Goal: Task Accomplishment & Management: Manage account settings

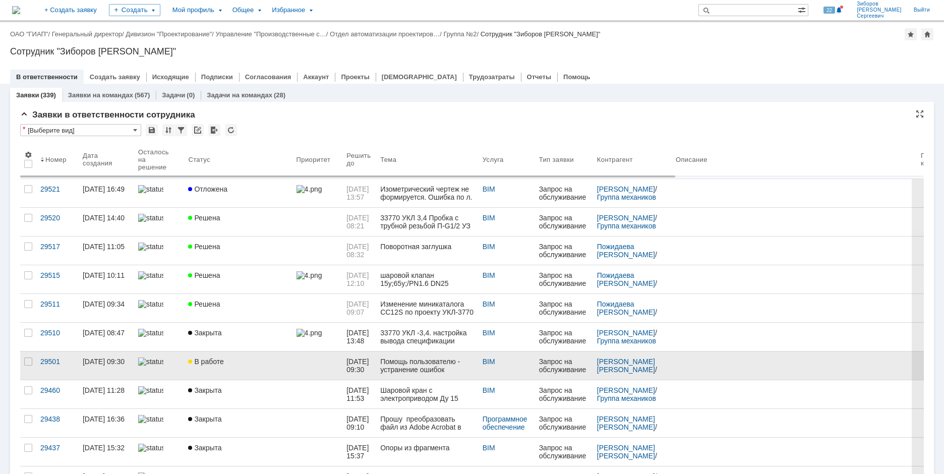
click at [213, 359] on span "В работе" at bounding box center [205, 362] width 35 height 8
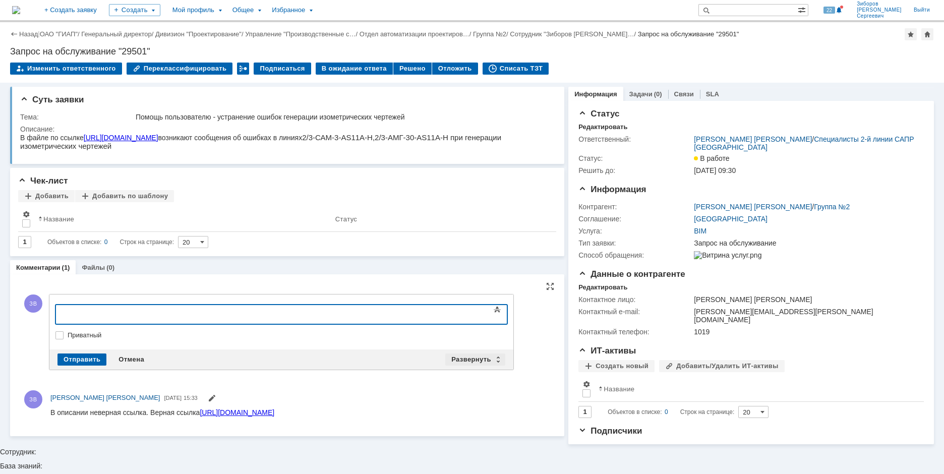
click at [468, 356] on div "Развернуть" at bounding box center [475, 360] width 60 height 12
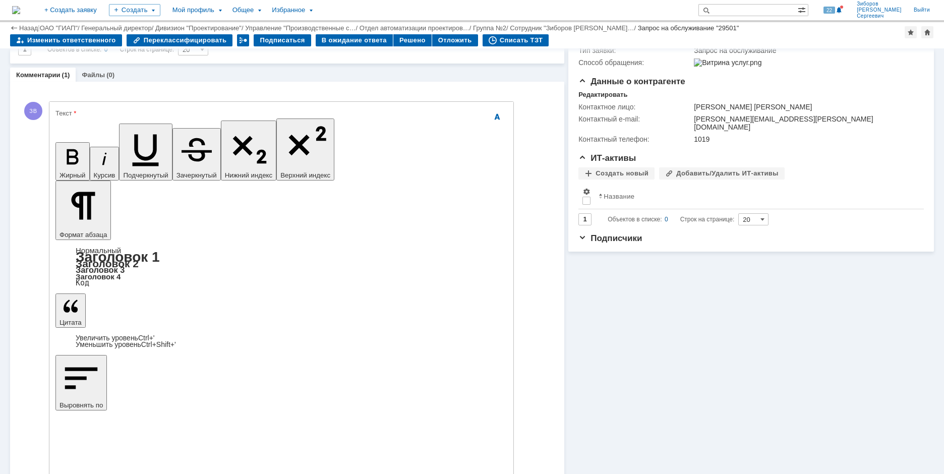
scroll to position [160, 0]
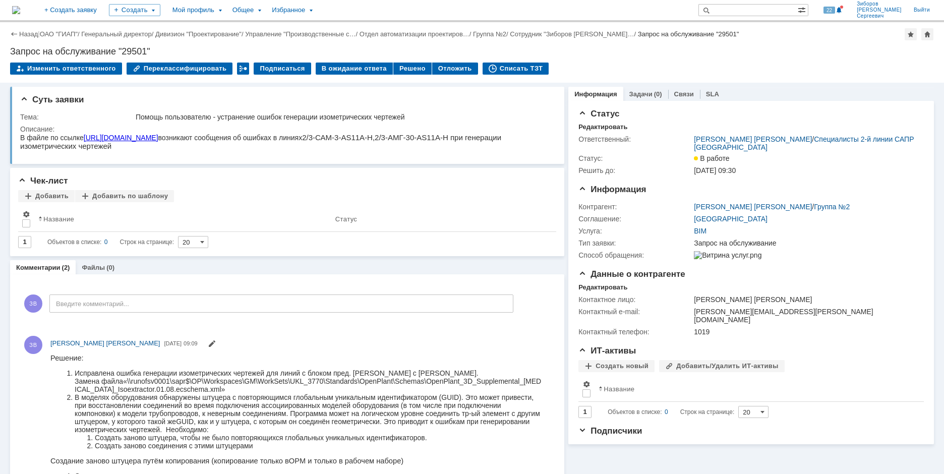
scroll to position [0, 0]
click at [398, 67] on div "Решено" at bounding box center [412, 69] width 38 height 12
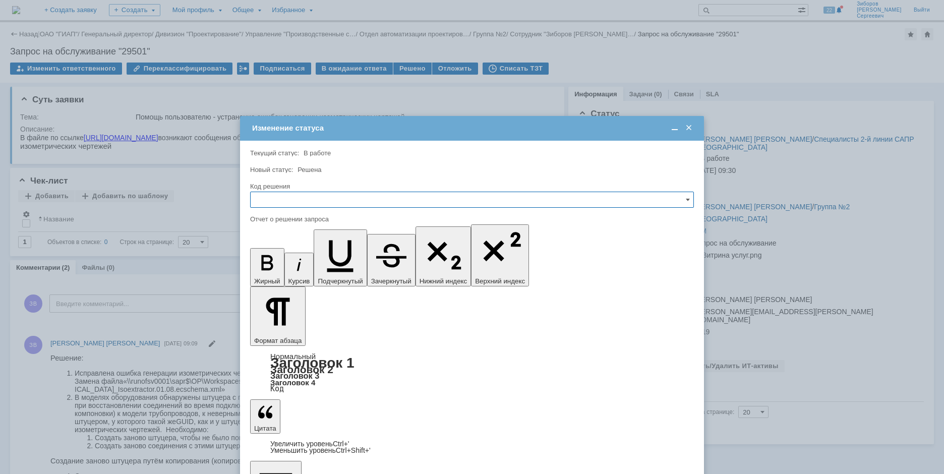
click at [276, 201] on input "text" at bounding box center [472, 200] width 444 height 16
click at [269, 269] on span "Решено" at bounding box center [472, 268] width 431 height 8
type input "Решено"
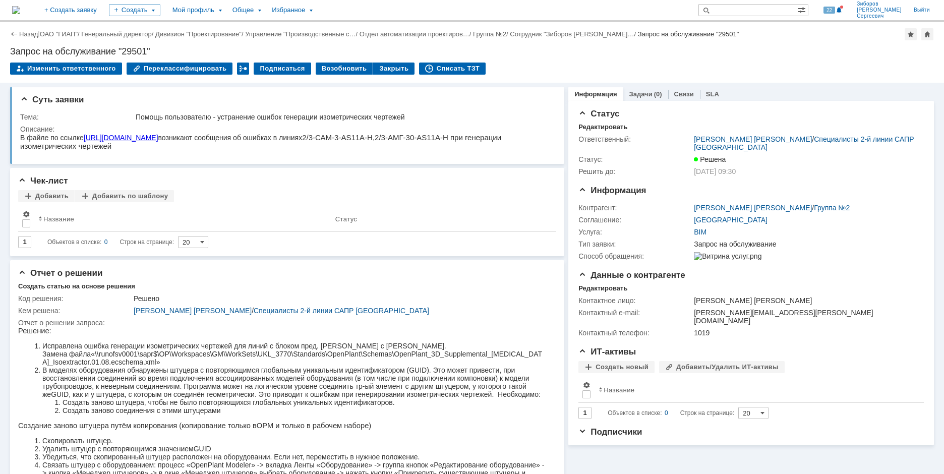
click at [20, 12] on img at bounding box center [16, 10] width 8 height 8
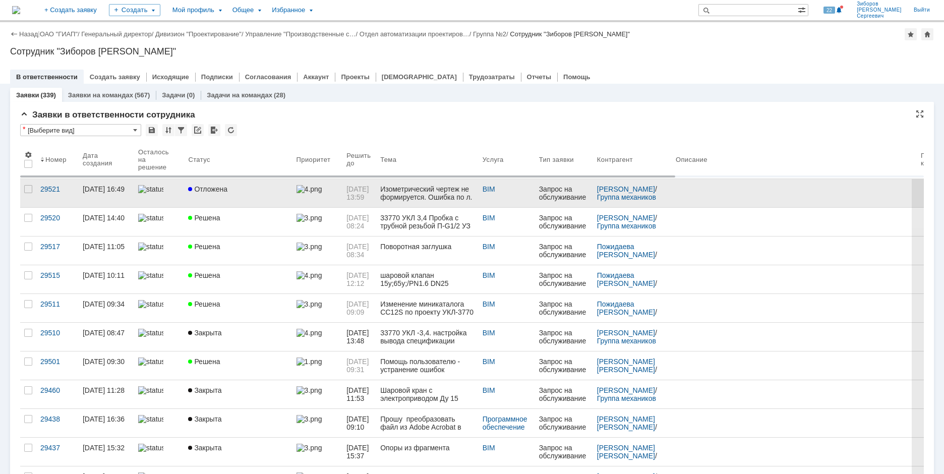
click at [216, 196] on link "Отложена" at bounding box center [238, 193] width 108 height 28
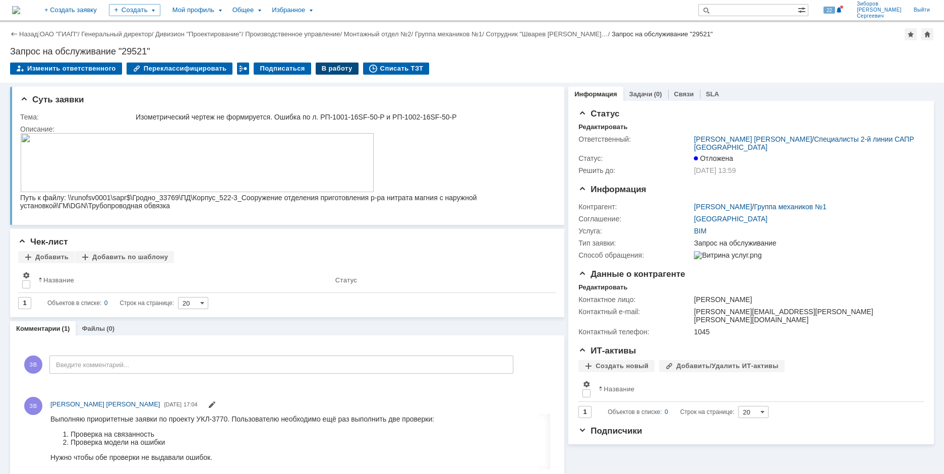
click at [320, 68] on div "В работу" at bounding box center [337, 69] width 43 height 12
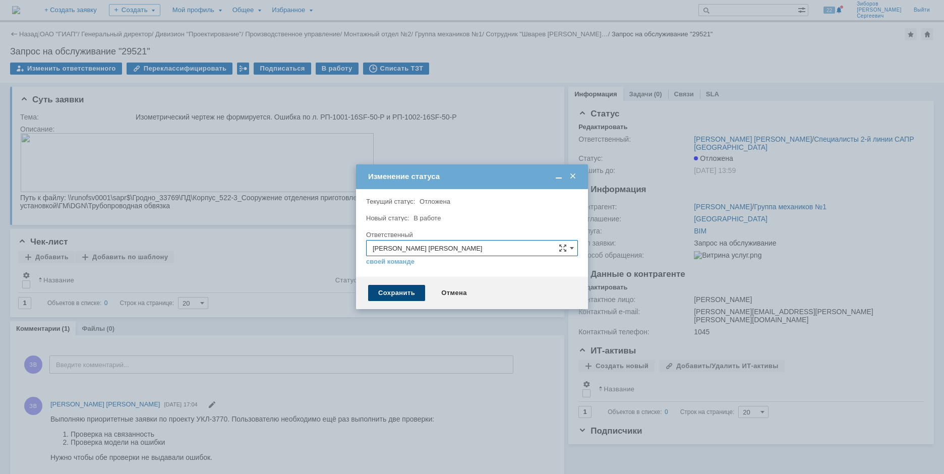
click at [404, 296] on div "Сохранить" at bounding box center [396, 293] width 57 height 16
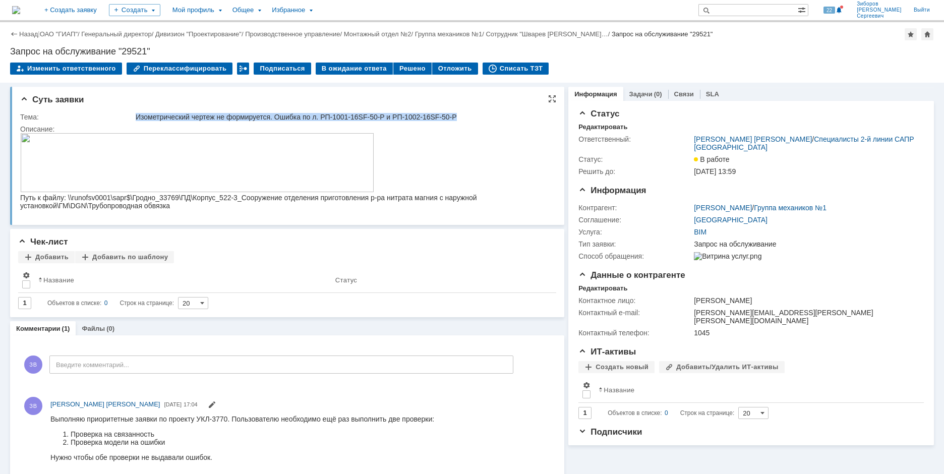
drag, startPoint x: 136, startPoint y: 115, endPoint x: 456, endPoint y: 113, distance: 319.8
click at [456, 113] on div "Изометрический чертеж не формируется. Ошибка по л. РП-1001-16SF-50-P и РП-1002-…" at bounding box center [343, 117] width 414 height 8
copy div "Изометрический чертеж не формируется. Ошибка по л. РП-1001-16SF-50-P и РП-1002-…"
click at [20, 8] on img at bounding box center [16, 10] width 8 height 8
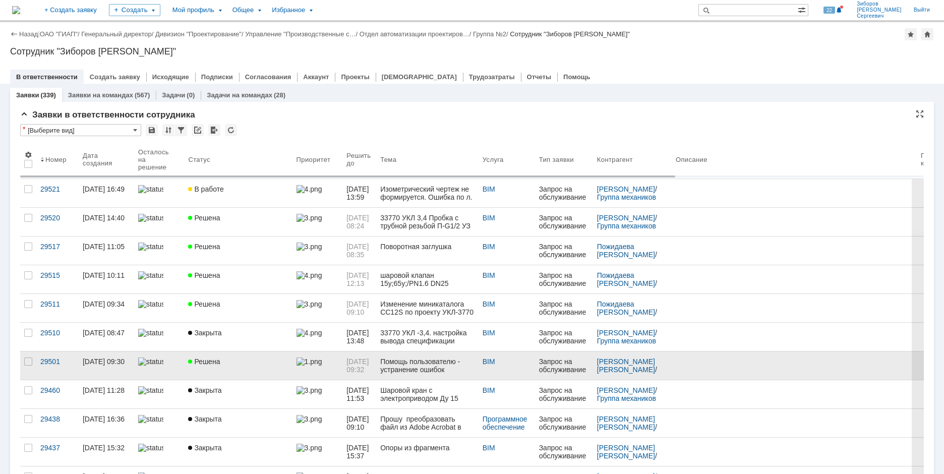
click at [203, 368] on link "Решена" at bounding box center [238, 366] width 108 height 28
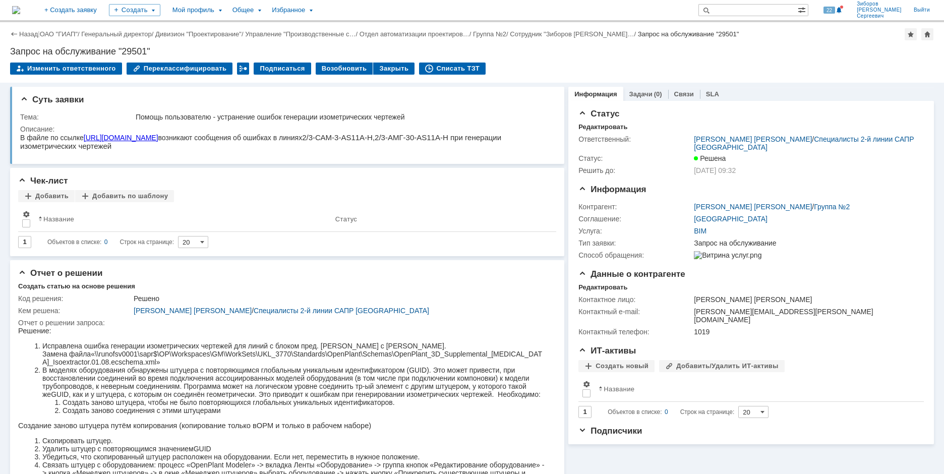
click at [20, 9] on img at bounding box center [16, 10] width 8 height 8
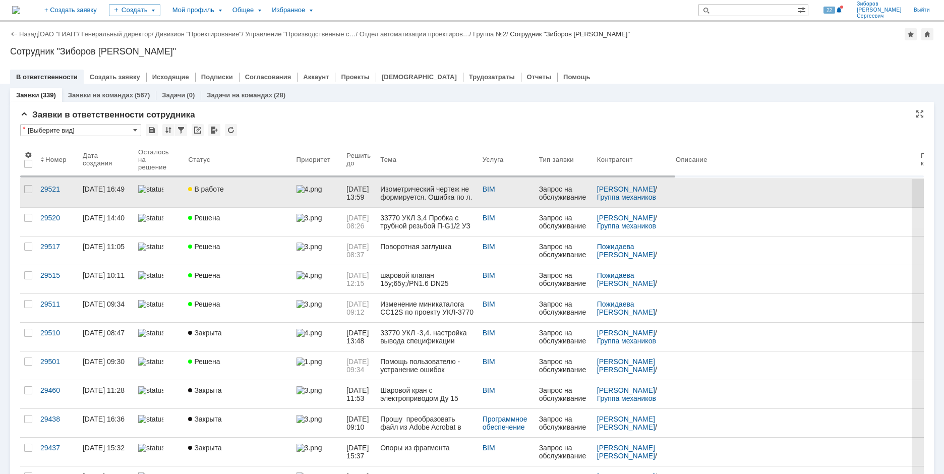
click at [237, 186] on div "В работе" at bounding box center [238, 189] width 100 height 8
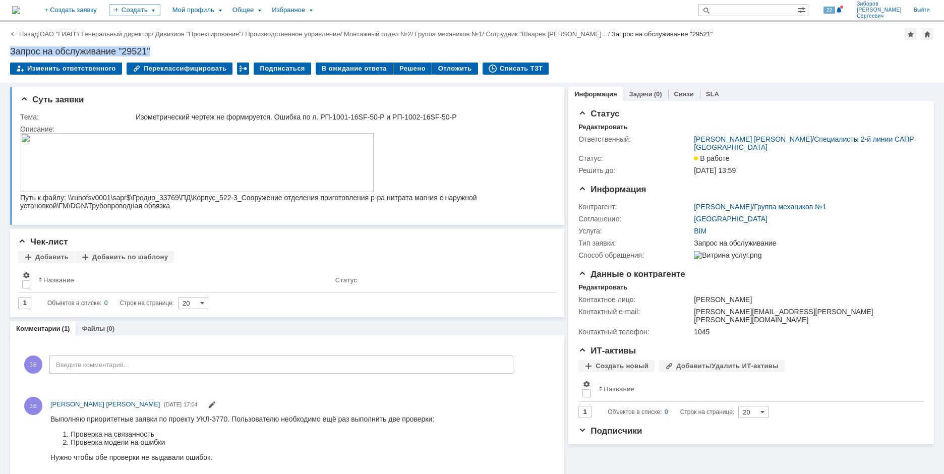
drag, startPoint x: 12, startPoint y: 50, endPoint x: 168, endPoint y: 49, distance: 156.4
click at [168, 49] on div "Запрос на обслуживание "29521"" at bounding box center [472, 51] width 924 height 10
copy div "Запрос на обслуживание "29521""
click at [76, 121] on div "Тема:" at bounding box center [76, 117] width 113 height 8
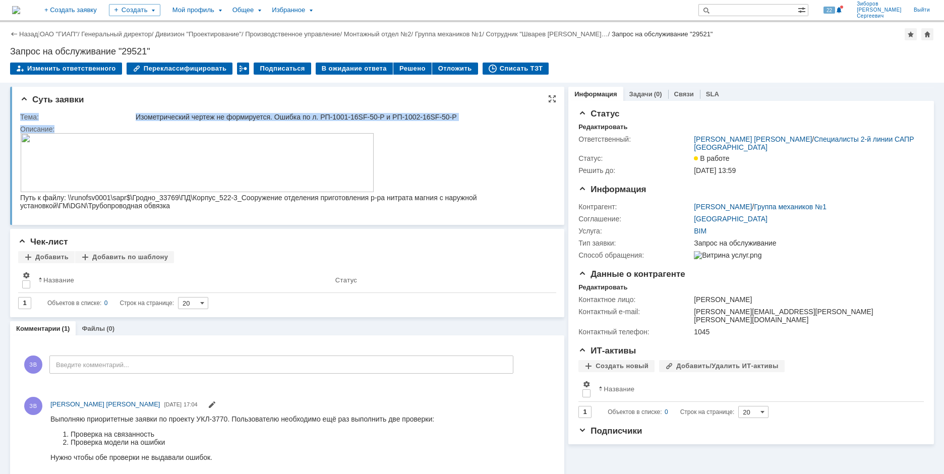
drag, startPoint x: 21, startPoint y: 118, endPoint x: 94, endPoint y: 130, distance: 73.6
click at [94, 130] on tbody "Тема: Изометрический чертеж не формируется. Ошибка по л. РП-1001-16SF-50-P и РП…" at bounding box center [285, 164] width 531 height 106
copy tbody "Тема: Изометрический чертеж не формируется. Ошибка по л. РП-1001-16SF-50-P и РП…"
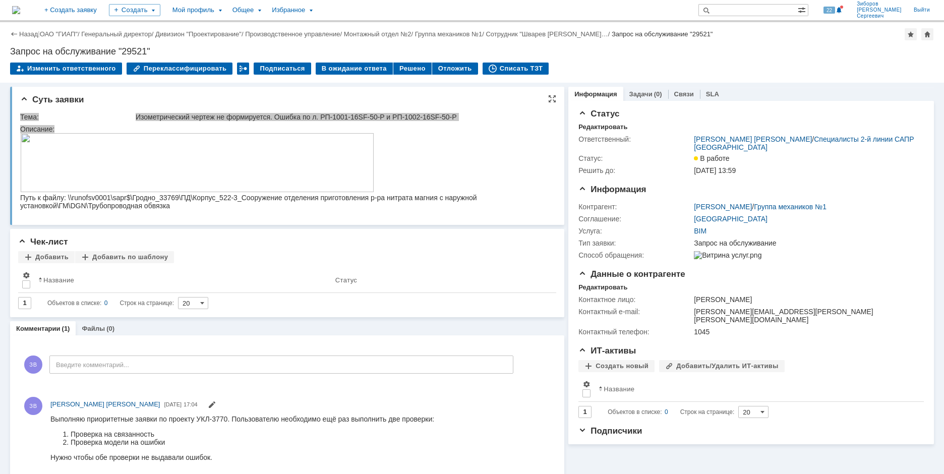
click at [192, 167] on img at bounding box center [197, 162] width 354 height 59
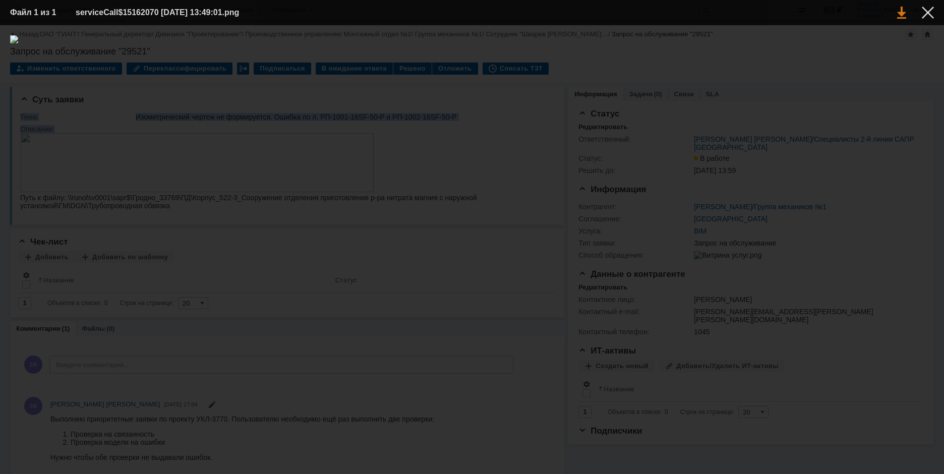
click at [904, 13] on link at bounding box center [901, 13] width 9 height 12
click at [931, 13] on div at bounding box center [928, 13] width 12 height 12
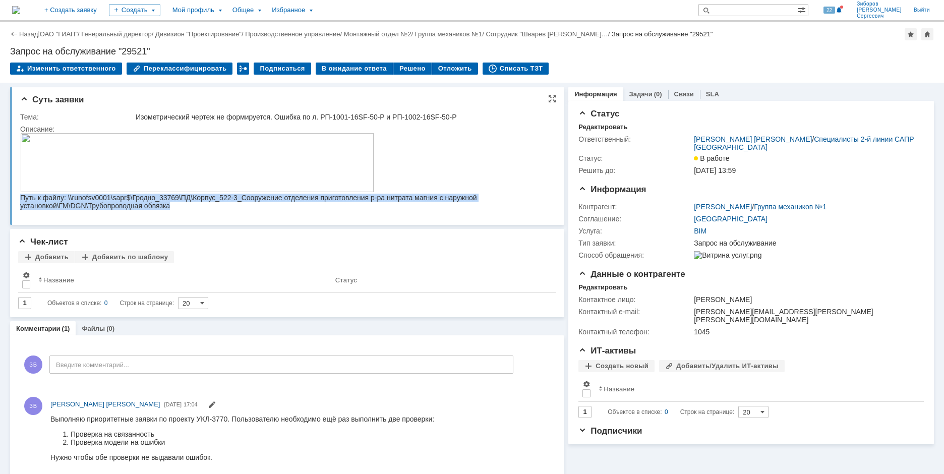
drag, startPoint x: 21, startPoint y: 200, endPoint x: 194, endPoint y: 211, distance: 172.8
click at [194, 210] on div "Путь к файлу: \\runofsv0001\sapr$\Гродно_33769\ПД\Корпус_522-3_Сооружение отдел…" at bounding box center [281, 202] width 523 height 16
copy div "Путь к файлу: \\runofsv0001\sapr$\Гродно_33769\ПД\Корпус_522-3_Сооружение отдел…"
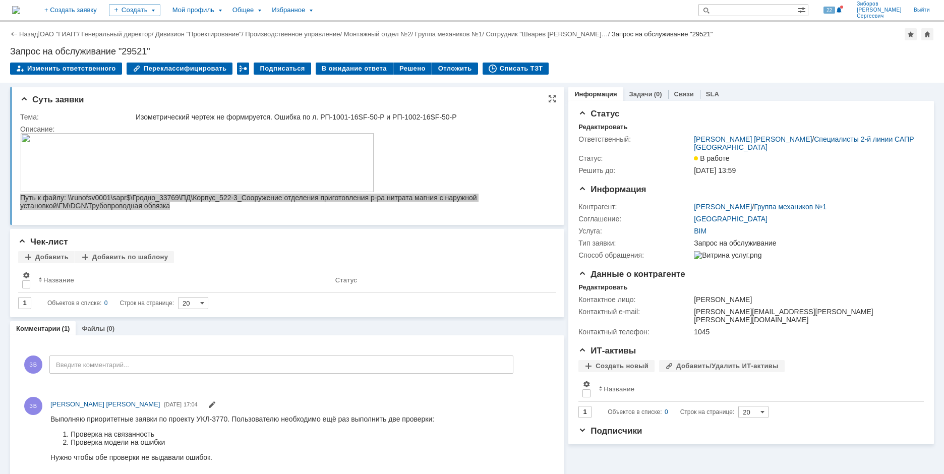
click at [240, 220] on div "Суть заявки Тема: Изометрический чертеж не формируется. Ошибка по л. РП-1001-16…" at bounding box center [287, 156] width 554 height 138
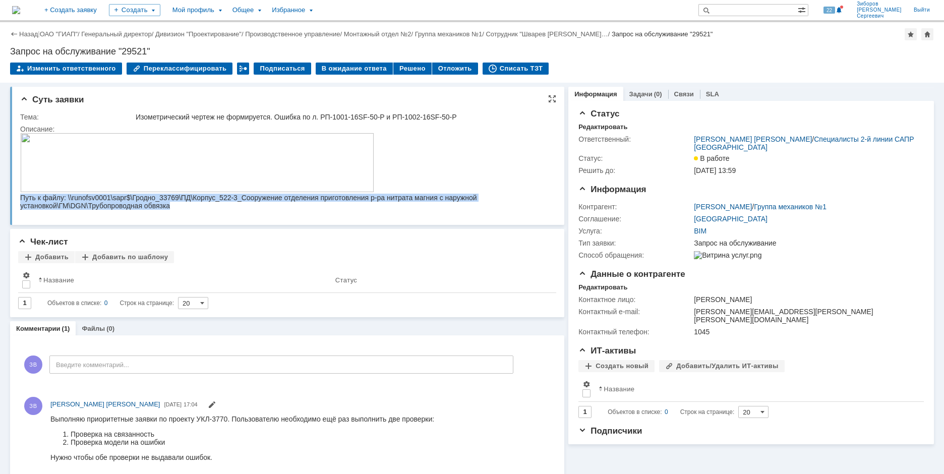
drag, startPoint x: 148, startPoint y: 207, endPoint x: 164, endPoint y: 360, distance: 153.1
click at [148, 207] on div "Путь к файлу: \\runofsv0001\sapr$\Гродно_33769\ПД\Корпус_522-3_Сооружение отдел…" at bounding box center [281, 202] width 523 height 16
drag, startPoint x: 68, startPoint y: 200, endPoint x: 176, endPoint y: 206, distance: 108.1
click at [176, 206] on div "Путь к файлу: \\runofsv0001\sapr$\Гродно_33769\ПД\Корпус_522-3_Сооружение отдел…" at bounding box center [283, 202] width 526 height 16
copy div "\\runofsv0001\sapr$\Гродно_33769\ПД\Корпус_522-3_Сооружение отделения приготовл…"
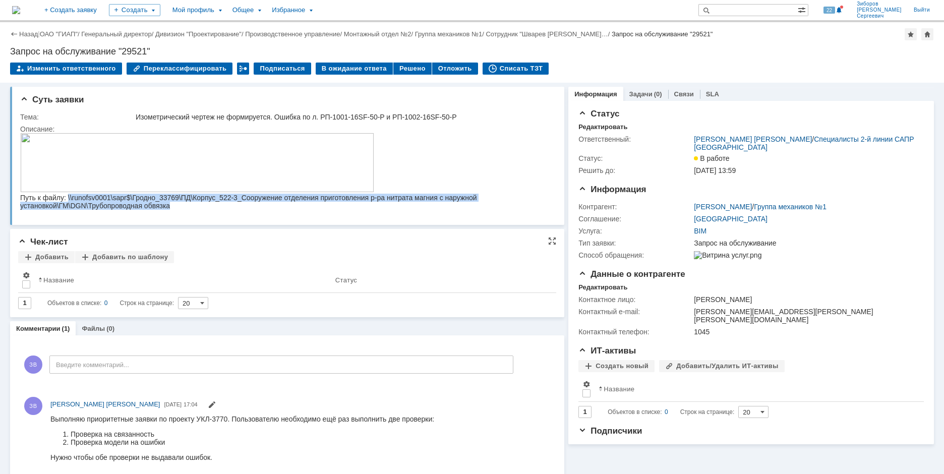
scroll to position [16, 0]
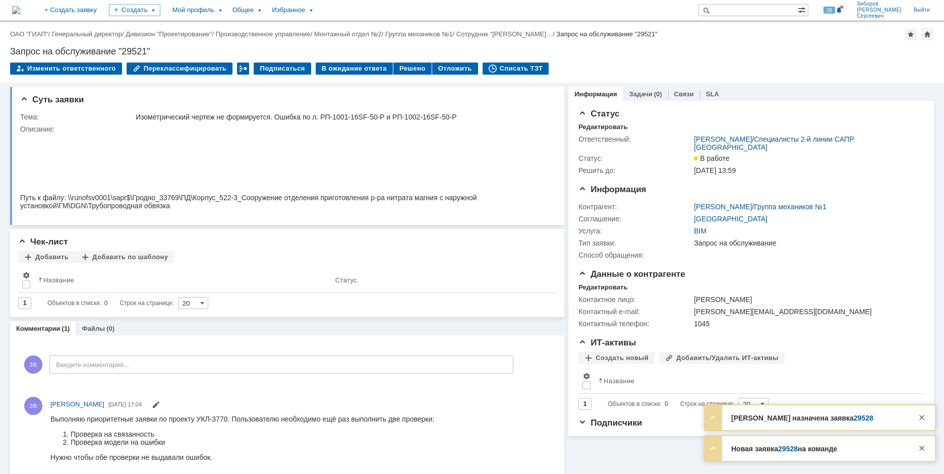
click at [20, 7] on img at bounding box center [16, 10] width 8 height 8
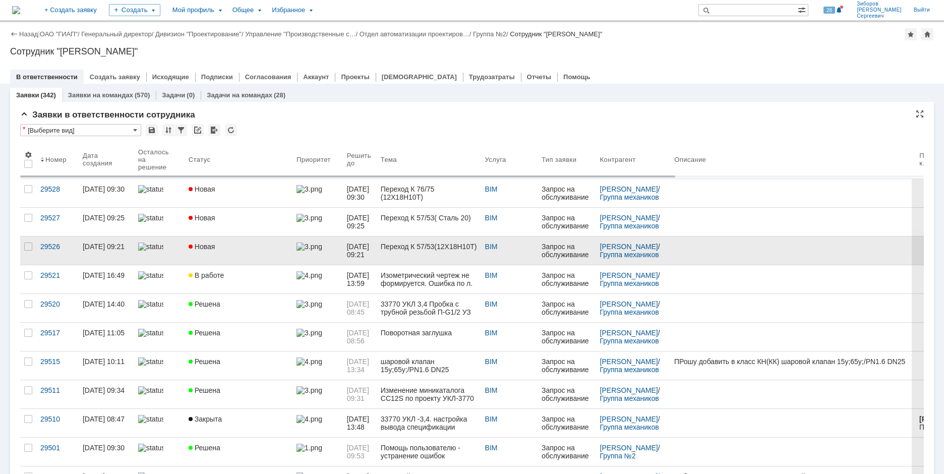
click at [216, 250] on div "Новая" at bounding box center [239, 247] width 100 height 8
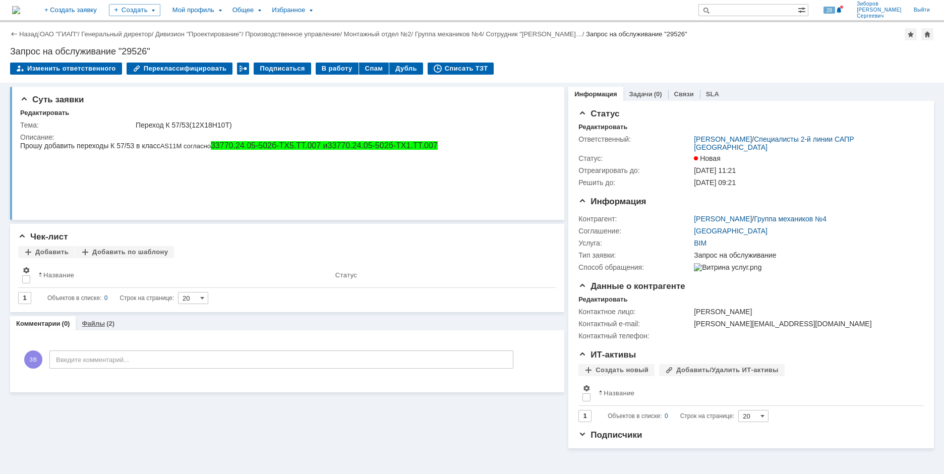
click at [106, 326] on div "(2)" at bounding box center [110, 324] width 8 height 8
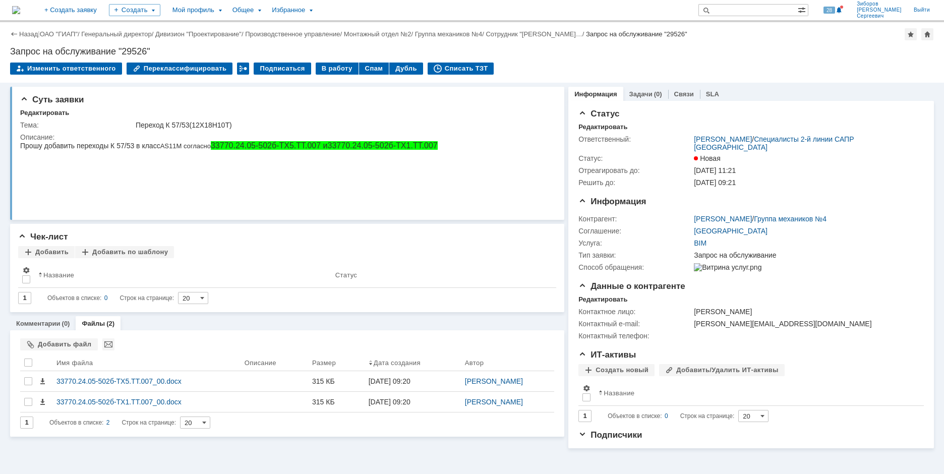
click at [20, 1] on div "На домашнюю" at bounding box center [16, 10] width 8 height 20
click at [20, 14] on img at bounding box center [16, 10] width 8 height 8
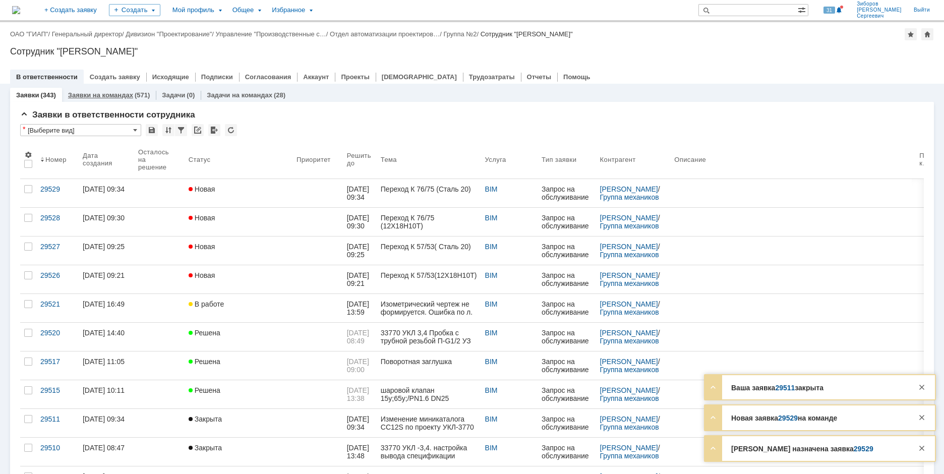
click at [132, 93] on div "Заявки на командах (571)" at bounding box center [109, 95] width 82 height 7
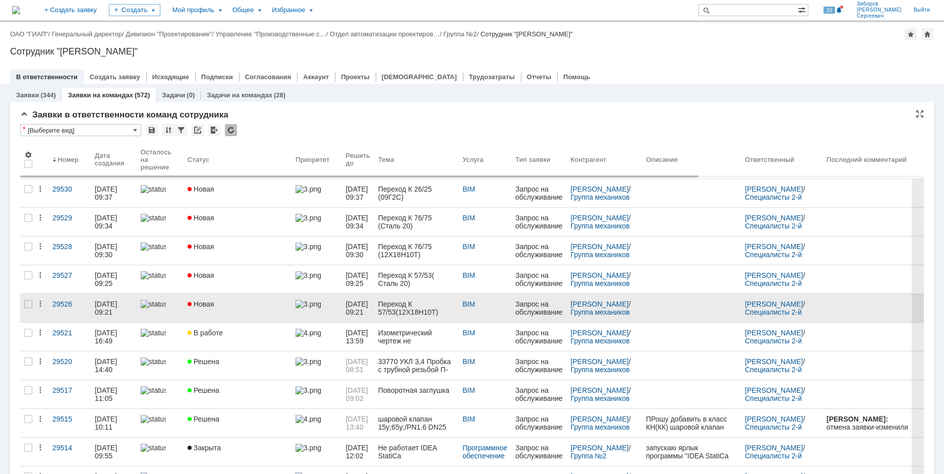
click at [201, 301] on span "Новая" at bounding box center [201, 304] width 27 height 8
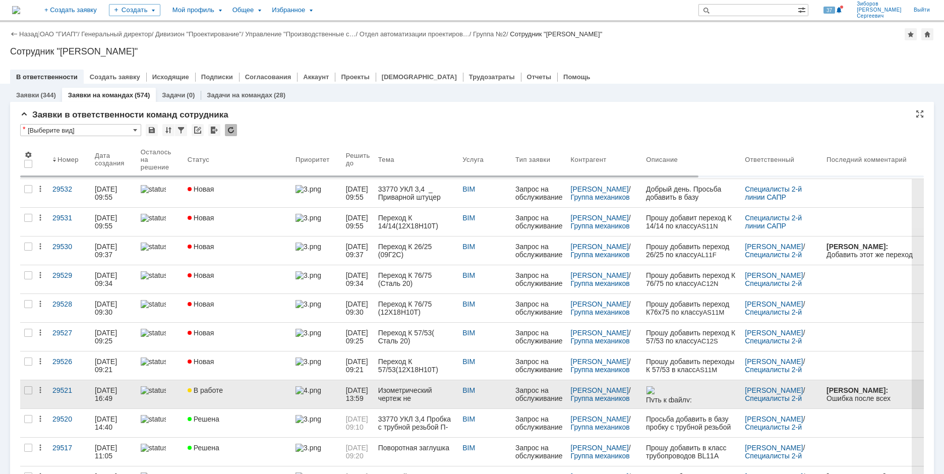
click at [214, 394] on span "В работе" at bounding box center [205, 390] width 35 height 8
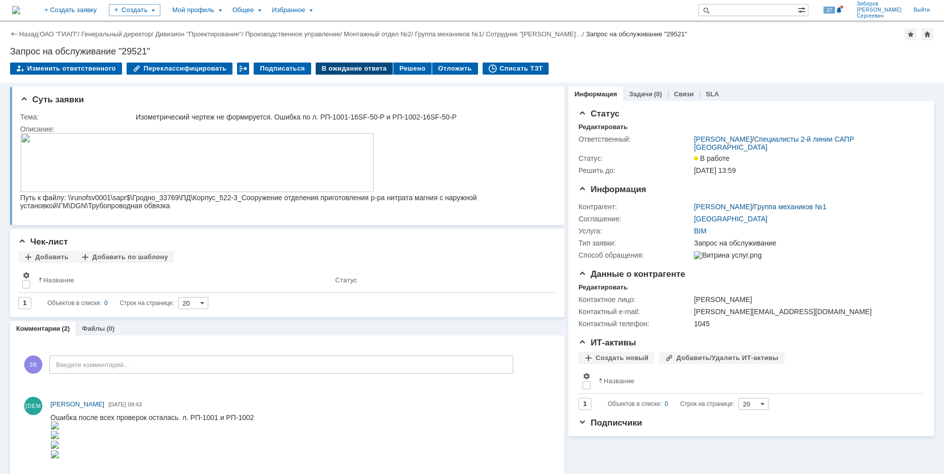
click at [348, 69] on div "В ожидание ответа" at bounding box center [354, 69] width 77 height 12
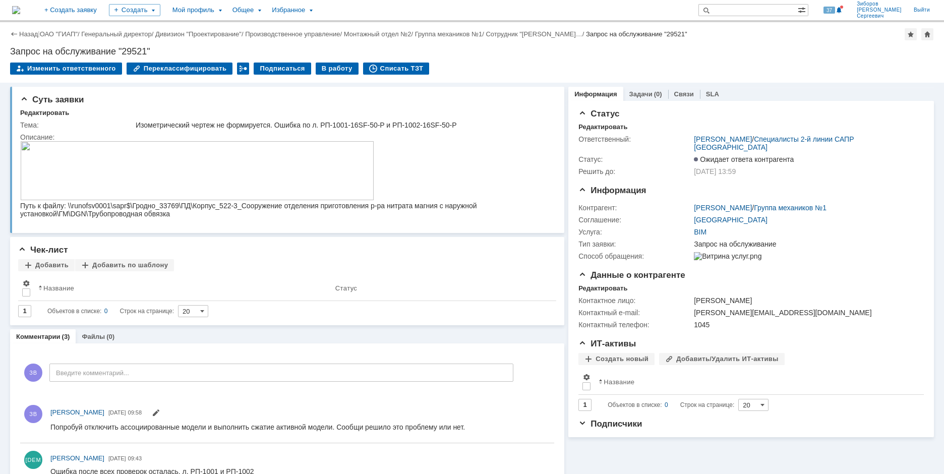
click at [20, 10] on img at bounding box center [16, 10] width 8 height 8
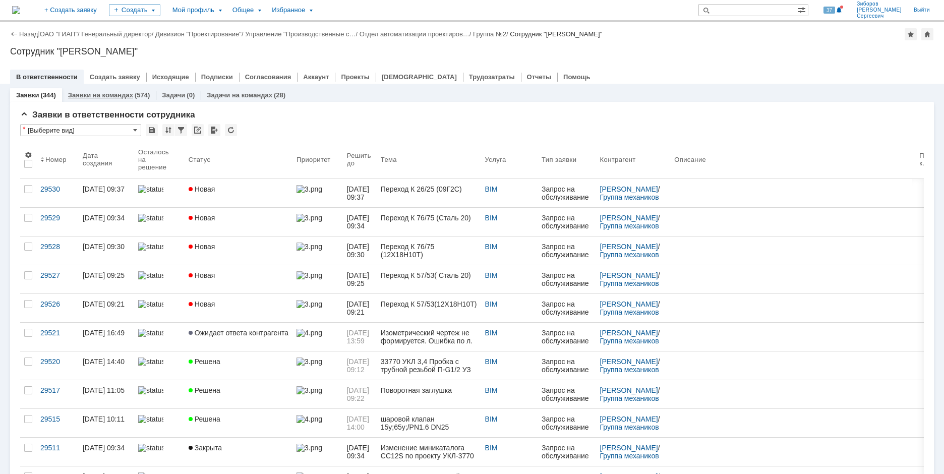
click at [113, 94] on link "Заявки на командах" at bounding box center [100, 95] width 65 height 8
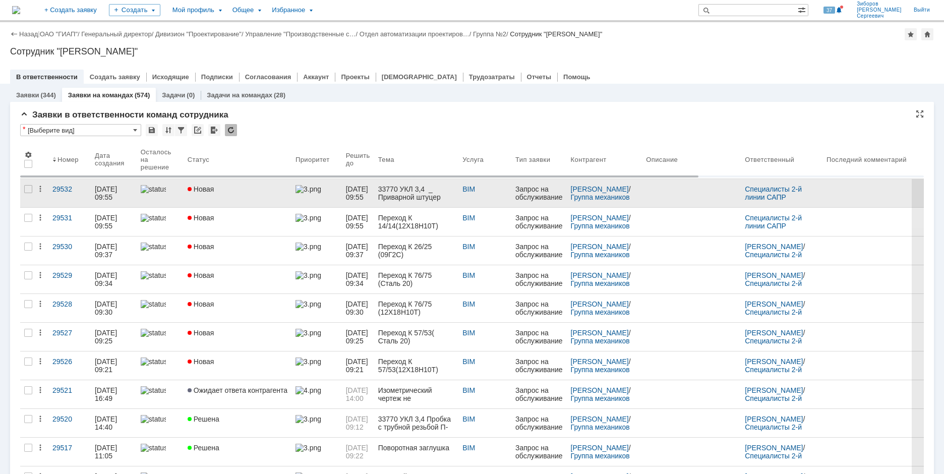
click at [238, 190] on div "Новая" at bounding box center [238, 189] width 100 height 8
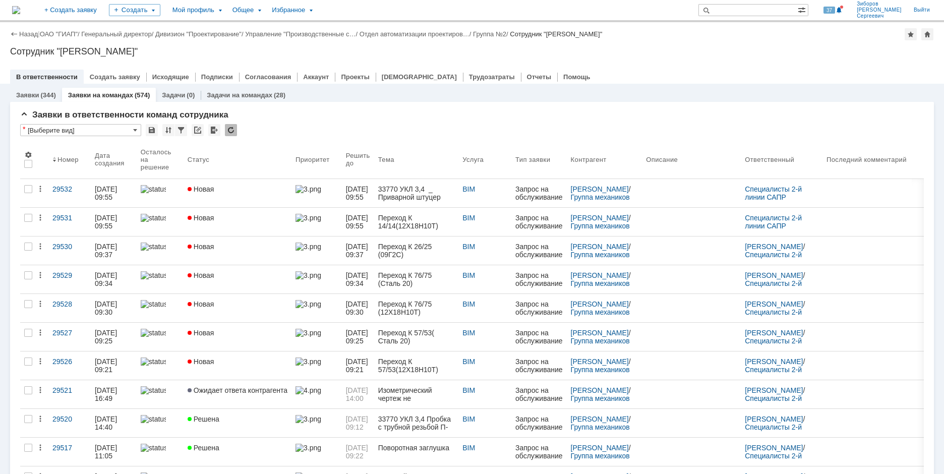
click at [244, 195] on div "Назад | ОАО "ГИАП" / Генеральный директор / Дивизион "Проектирование" / Управле…" at bounding box center [472, 248] width 944 height 452
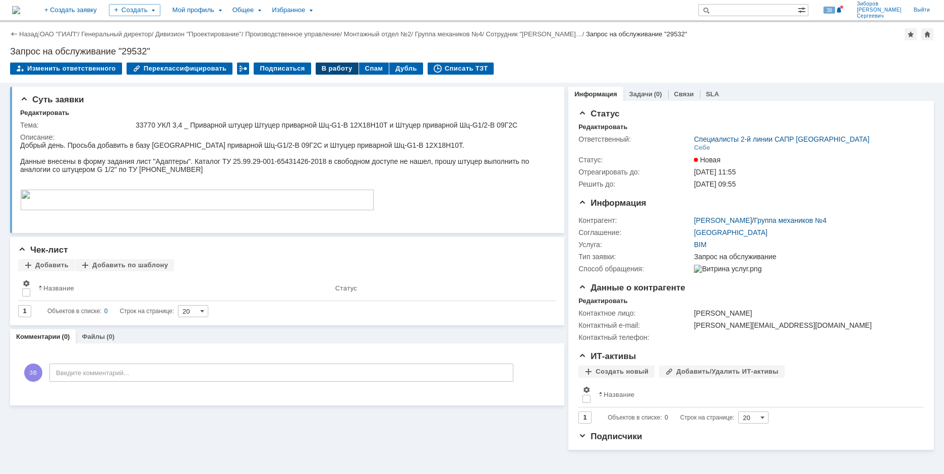
click at [322, 70] on div "В работу" at bounding box center [337, 69] width 43 height 12
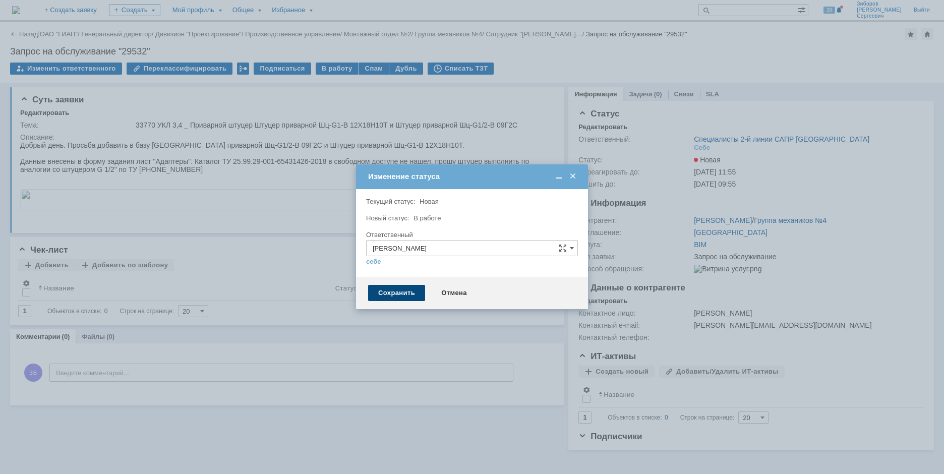
click at [395, 296] on div "Сохранить" at bounding box center [396, 293] width 57 height 16
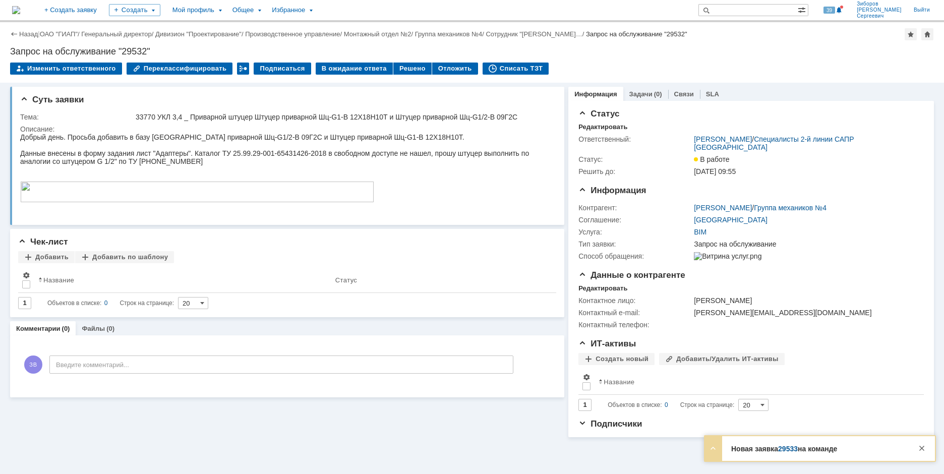
click at [788, 450] on link "29533" at bounding box center [788, 449] width 20 height 8
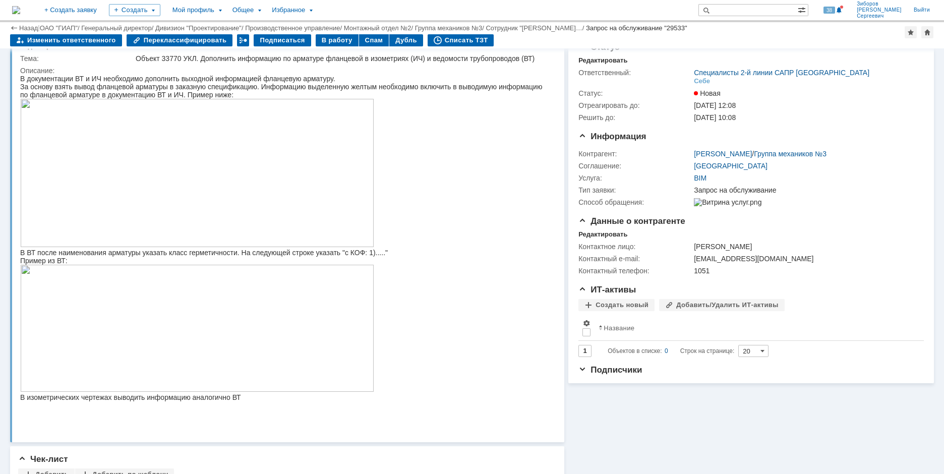
scroll to position [50, 0]
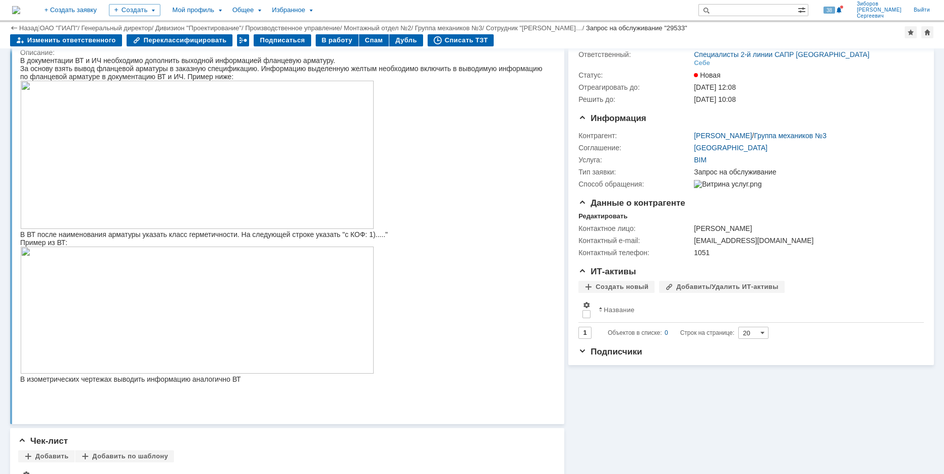
click at [20, 12] on img at bounding box center [16, 10] width 8 height 8
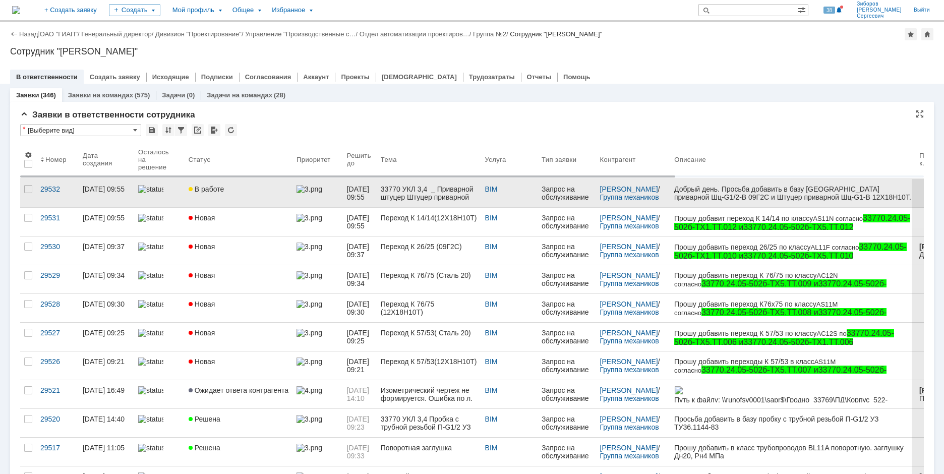
click at [238, 192] on div "В работе" at bounding box center [239, 189] width 100 height 8
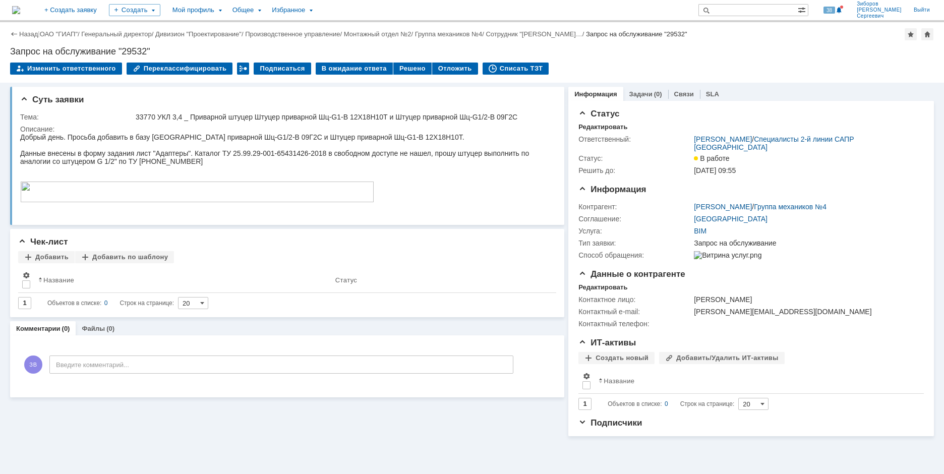
click at [222, 195] on img at bounding box center [197, 192] width 354 height 21
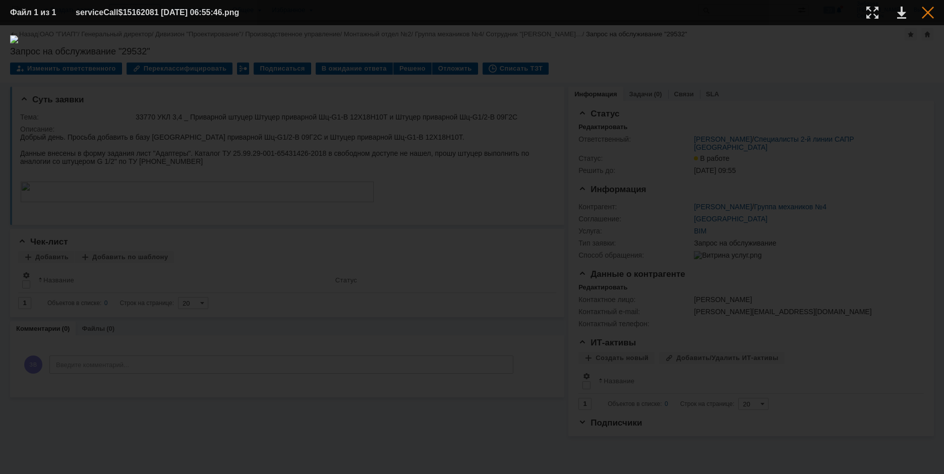
click at [930, 11] on div at bounding box center [928, 13] width 12 height 12
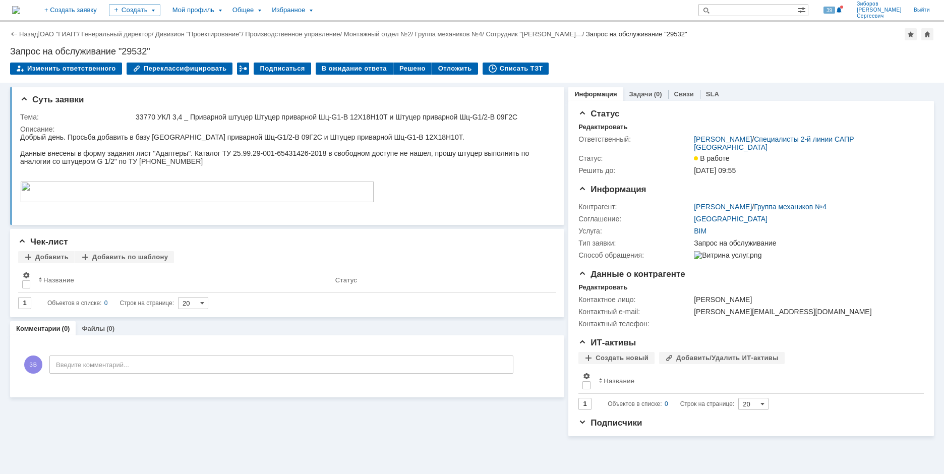
click at [20, 6] on img at bounding box center [16, 10] width 8 height 8
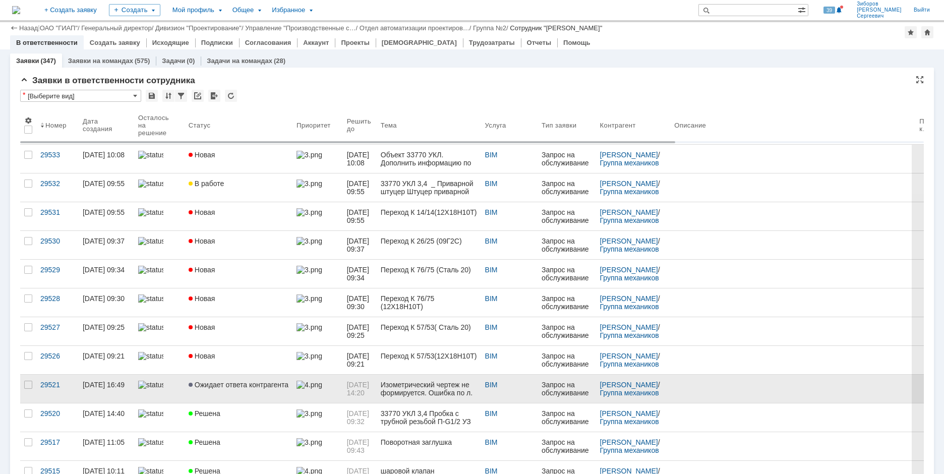
scroll to position [202, 0]
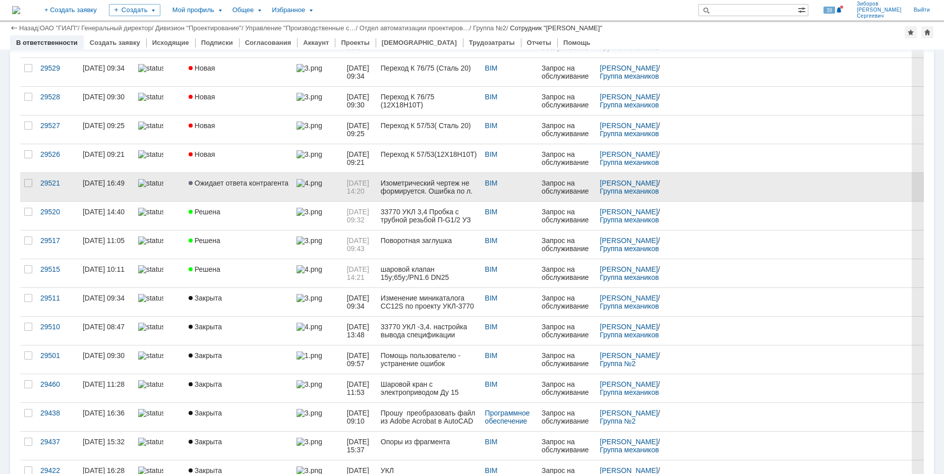
click at [243, 181] on span "Ожидает ответа контрагента" at bounding box center [239, 183] width 100 height 8
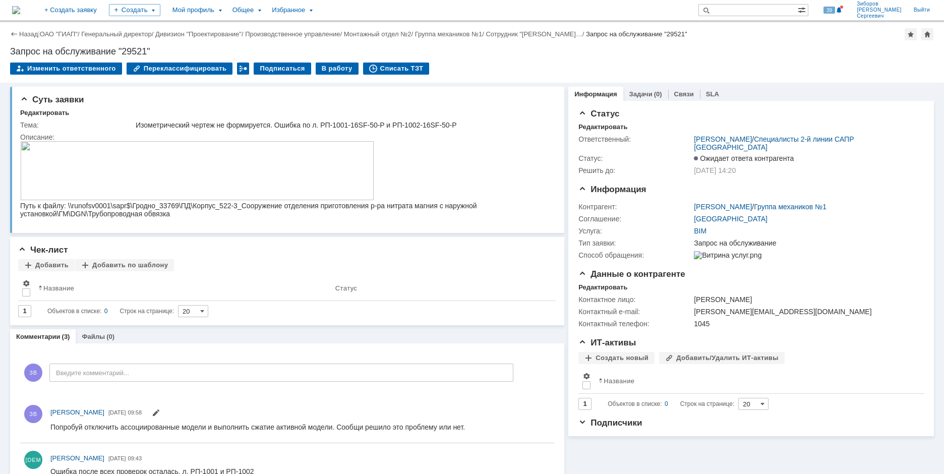
click at [20, 6] on img at bounding box center [16, 10] width 8 height 8
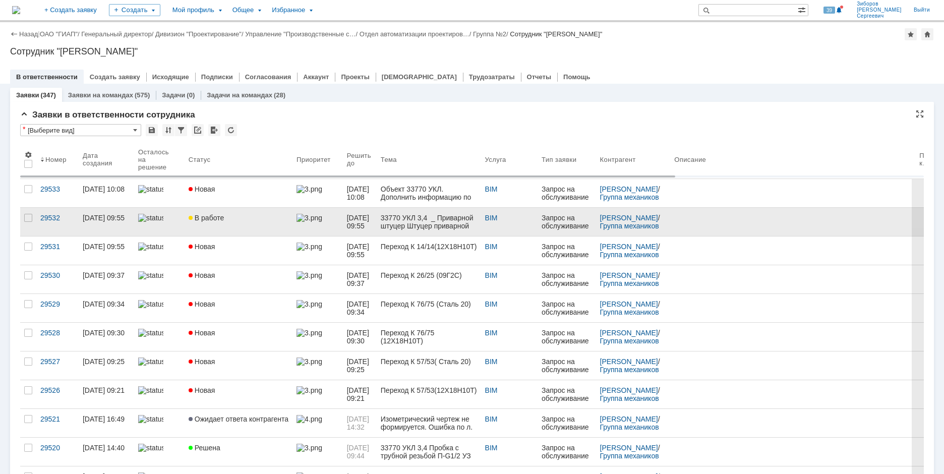
click at [210, 220] on span "В работе" at bounding box center [206, 218] width 35 height 8
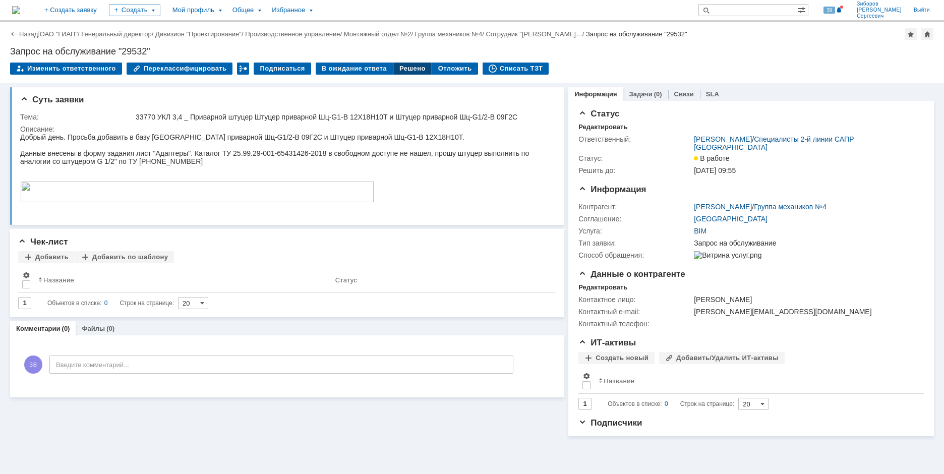
click at [403, 71] on div "Решено" at bounding box center [412, 69] width 38 height 12
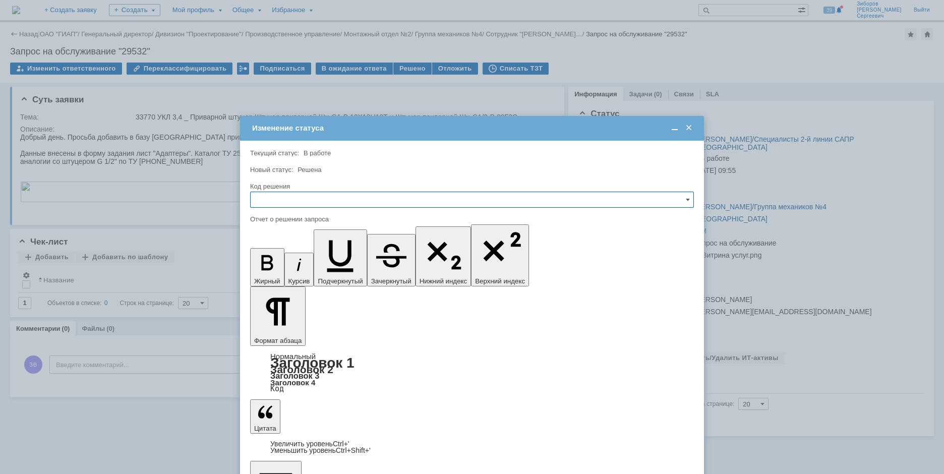
click at [288, 196] on input "text" at bounding box center [472, 200] width 444 height 16
click at [273, 268] on span "Решено" at bounding box center [472, 268] width 431 height 8
type input "Решено"
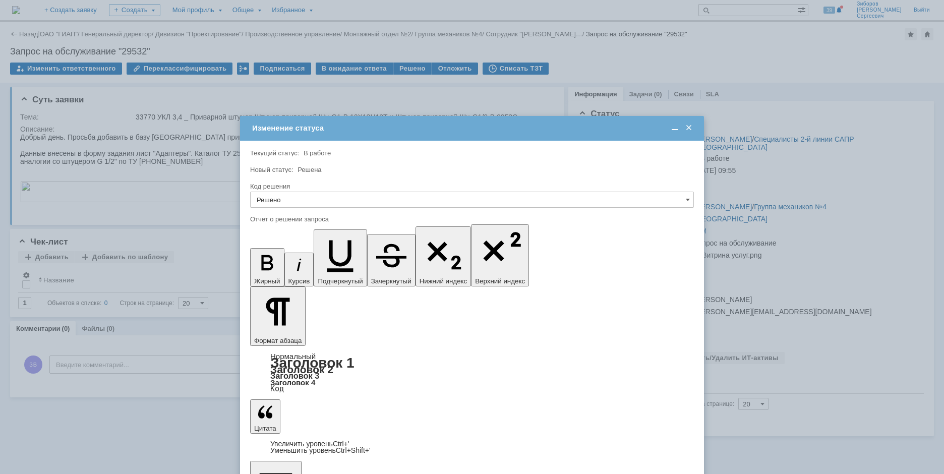
scroll to position [863, 3]
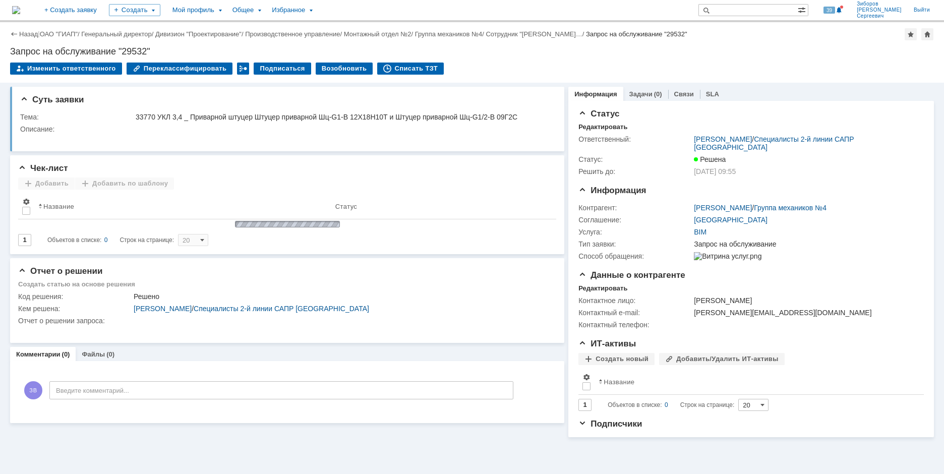
scroll to position [0, 0]
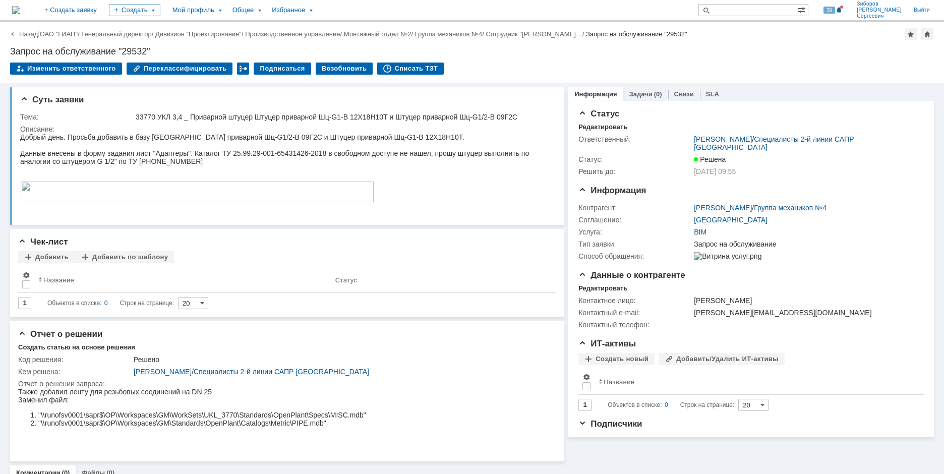
click at [20, 7] on img at bounding box center [16, 10] width 8 height 8
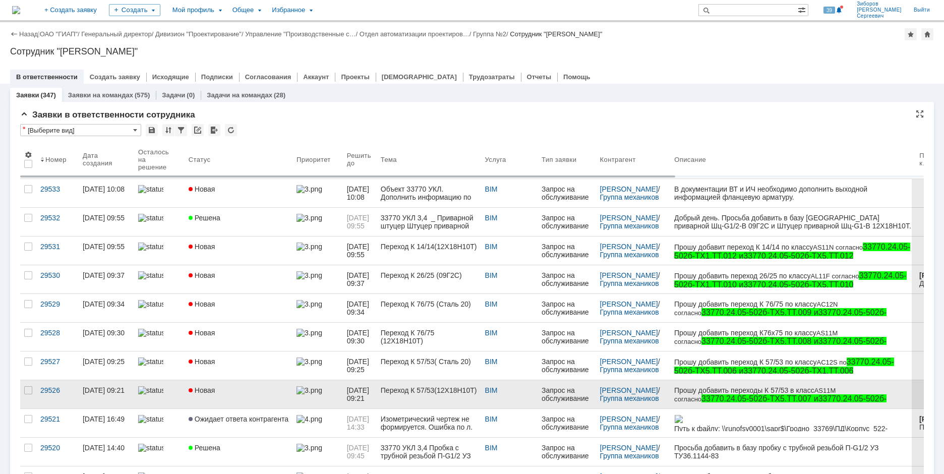
click at [222, 393] on div "Новая" at bounding box center [239, 390] width 100 height 8
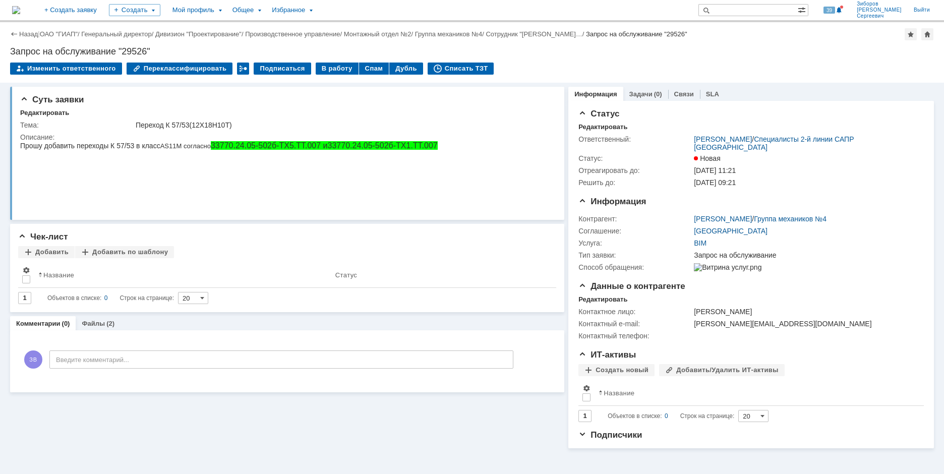
click at [20, 11] on img at bounding box center [16, 10] width 8 height 8
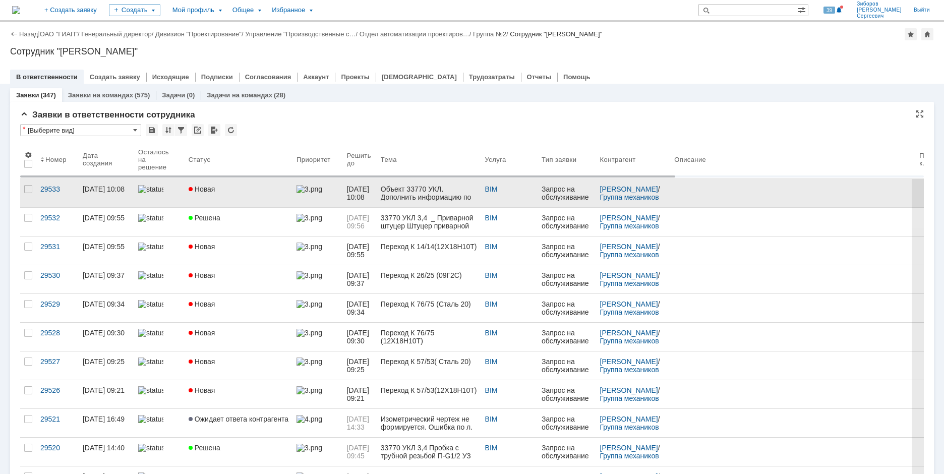
click at [200, 190] on span "Новая" at bounding box center [202, 189] width 27 height 8
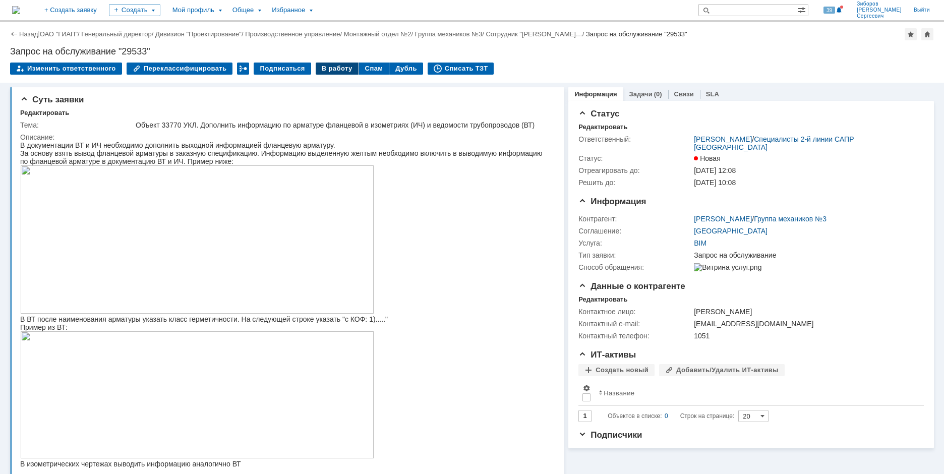
click at [324, 70] on div "В работу" at bounding box center [337, 69] width 43 height 12
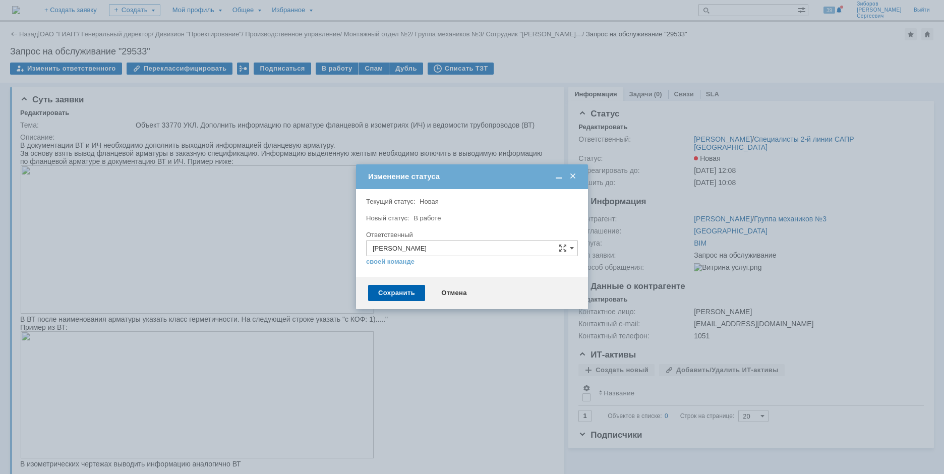
click at [397, 303] on div "Сохранить Отмена" at bounding box center [472, 293] width 232 height 32
click at [400, 296] on div "Сохранить" at bounding box center [396, 293] width 57 height 16
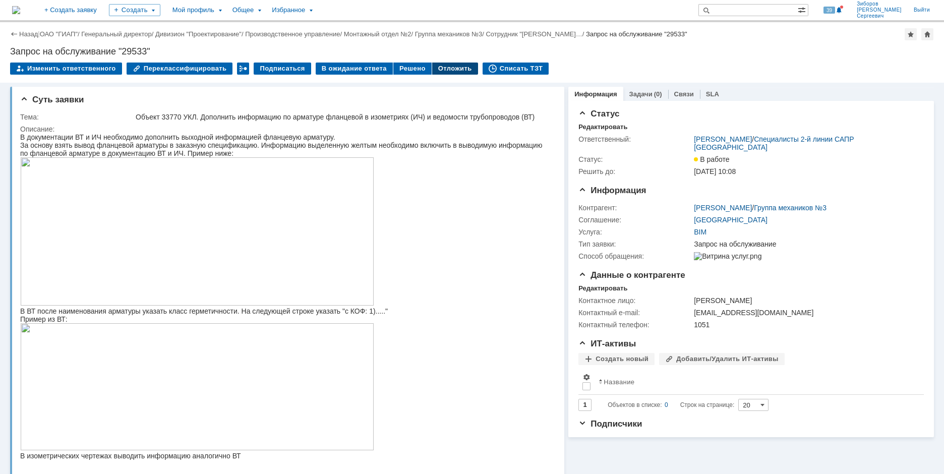
click at [450, 73] on div "Отложить" at bounding box center [455, 69] width 46 height 12
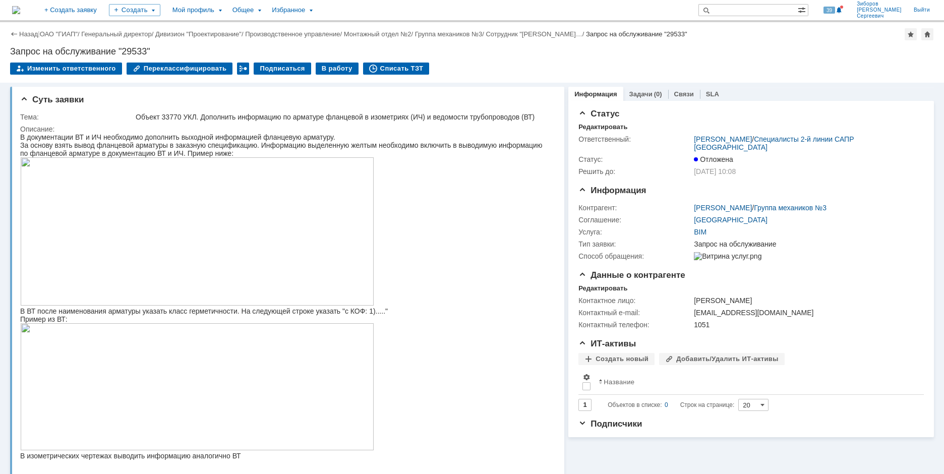
click at [20, 6] on img at bounding box center [16, 10] width 8 height 8
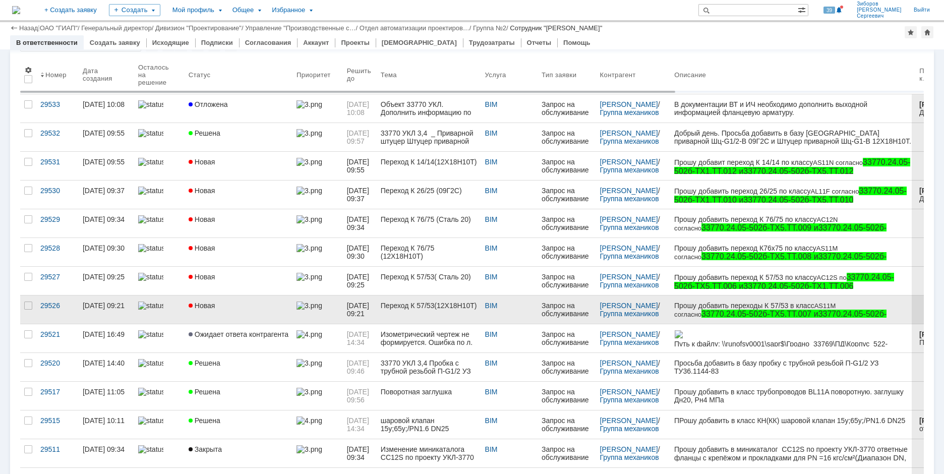
click at [203, 308] on span "Новая" at bounding box center [202, 306] width 27 height 8
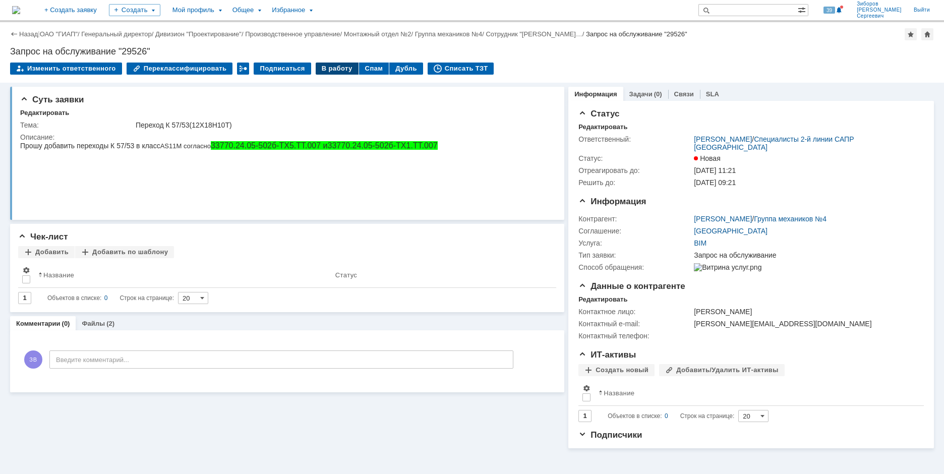
click at [321, 72] on div "В работу" at bounding box center [337, 69] width 43 height 12
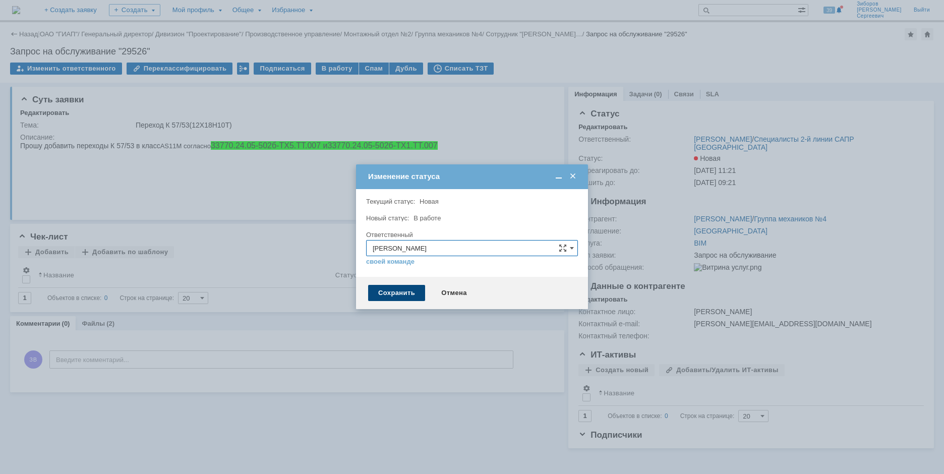
click at [406, 287] on div "Сохранить" at bounding box center [396, 293] width 57 height 16
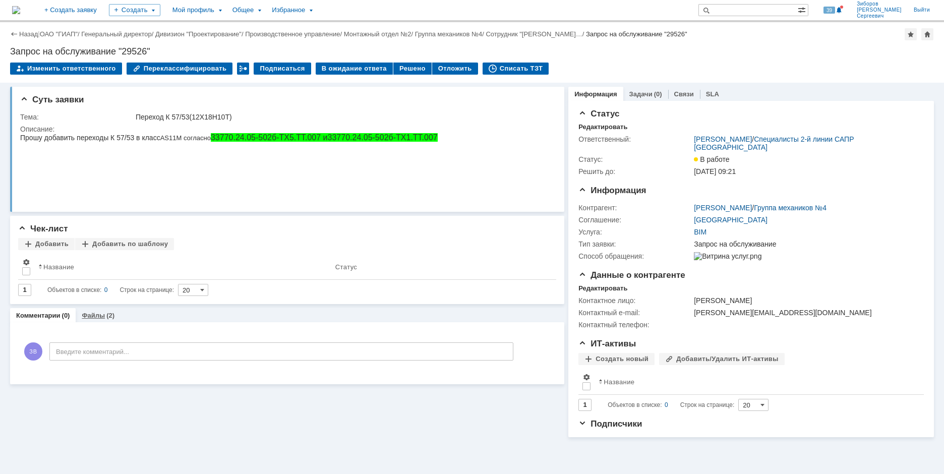
click at [103, 314] on div "Файлы (2)" at bounding box center [98, 315] width 33 height 7
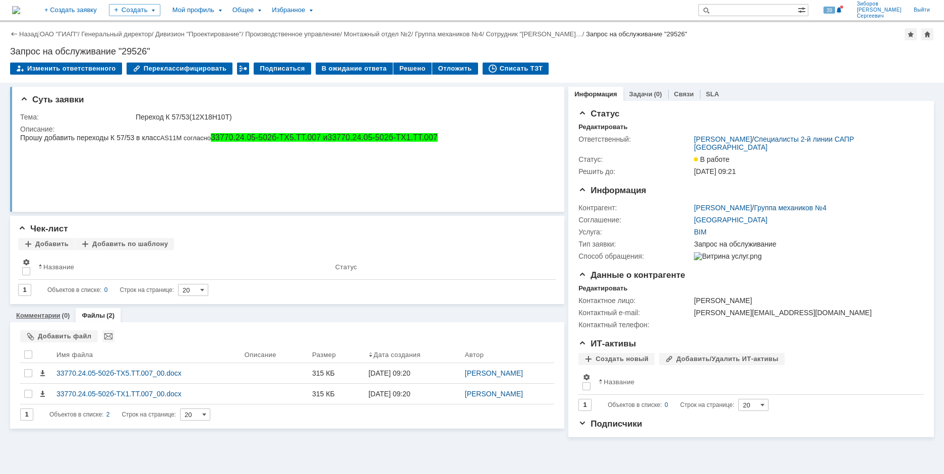
click at [67, 321] on div "Комментарии (0)" at bounding box center [43, 315] width 66 height 15
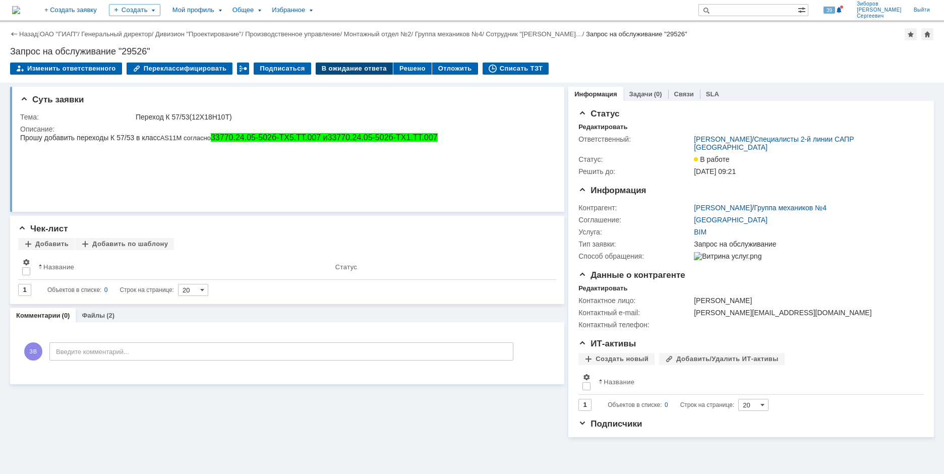
click at [341, 67] on div "В ожидание ответа" at bounding box center [354, 69] width 77 height 12
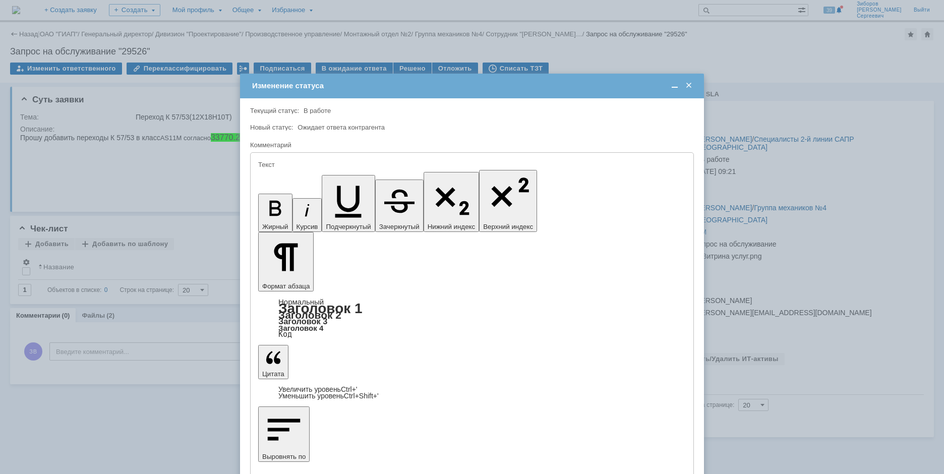
drag, startPoint x: 377, startPoint y: 2807, endPoint x: 392, endPoint y: 2818, distance: 18.1
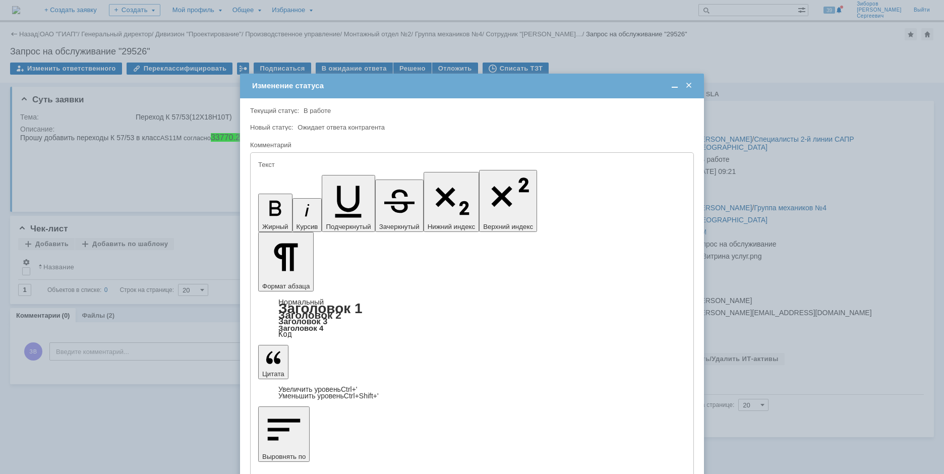
drag, startPoint x: 607, startPoint y: 2820, endPoint x: 231, endPoint y: 2793, distance: 377.8
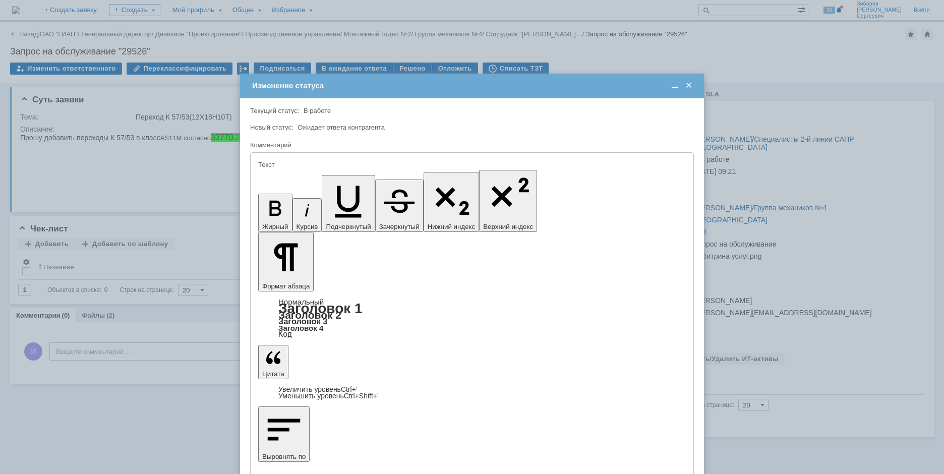
copy div "Занесите переходы в таблицу на листе "Переход" в файле "\\runofsv0001\sapr$\OP\…"
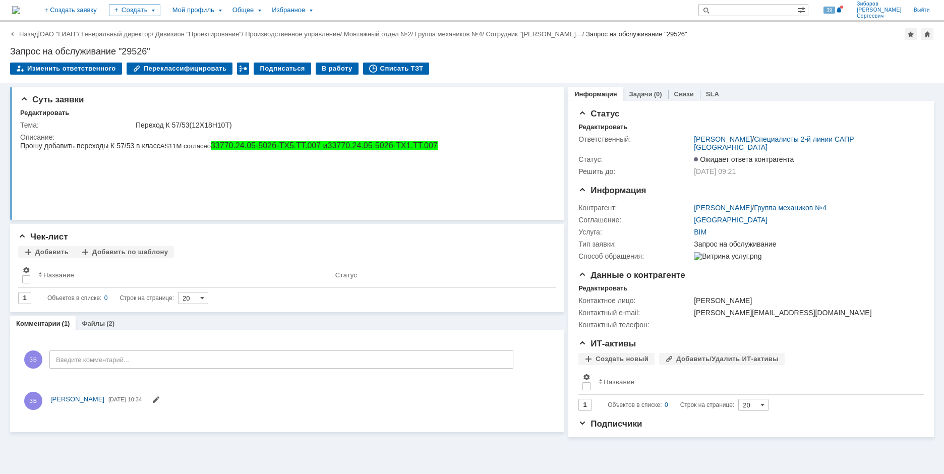
scroll to position [0, 0]
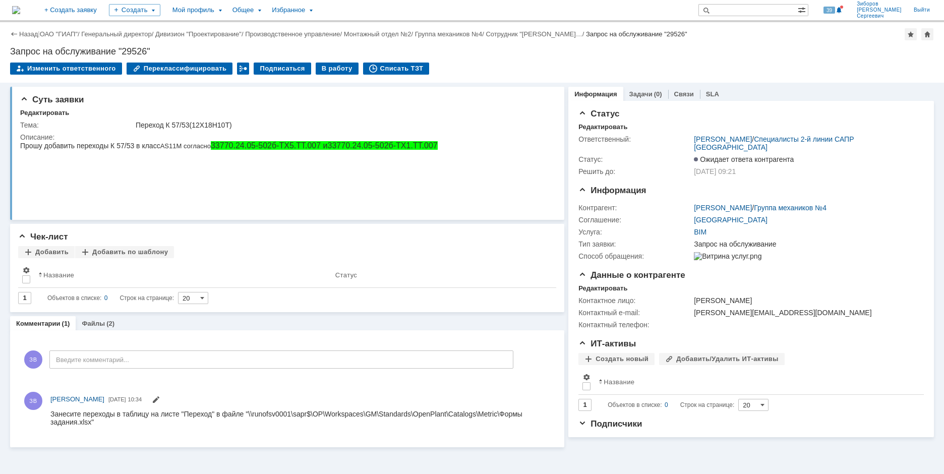
click at [20, 10] on img at bounding box center [16, 10] width 8 height 8
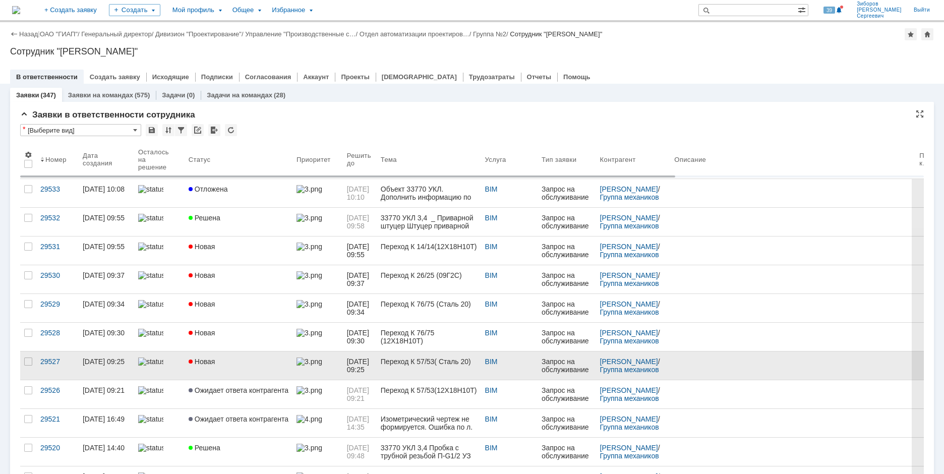
click at [206, 357] on link "Новая" at bounding box center [239, 366] width 108 height 28
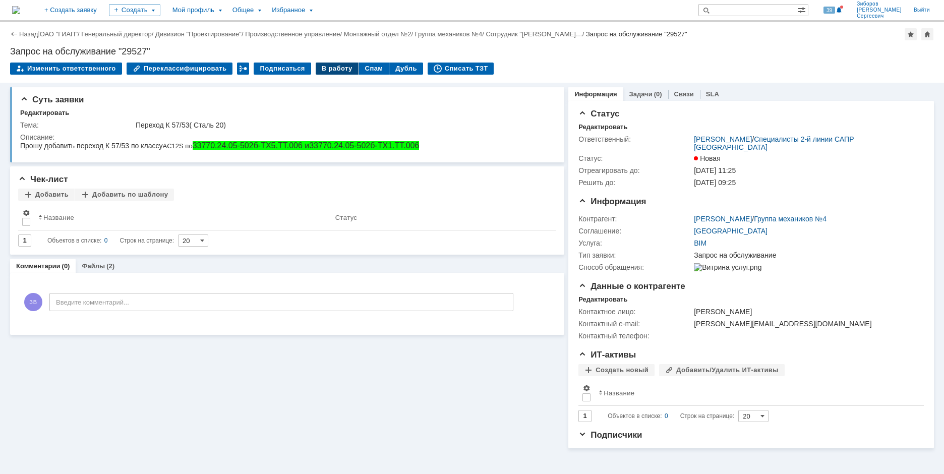
click at [326, 67] on div "В работу" at bounding box center [337, 69] width 43 height 12
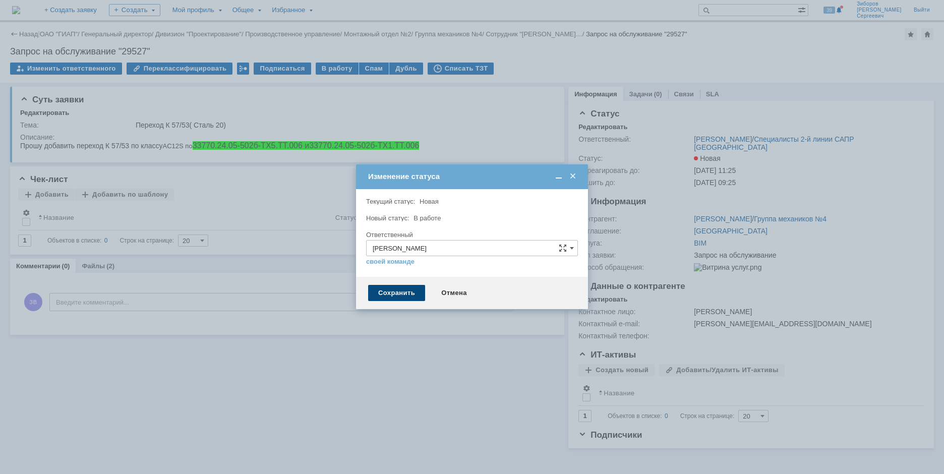
click at [402, 293] on div "Сохранить" at bounding box center [396, 293] width 57 height 16
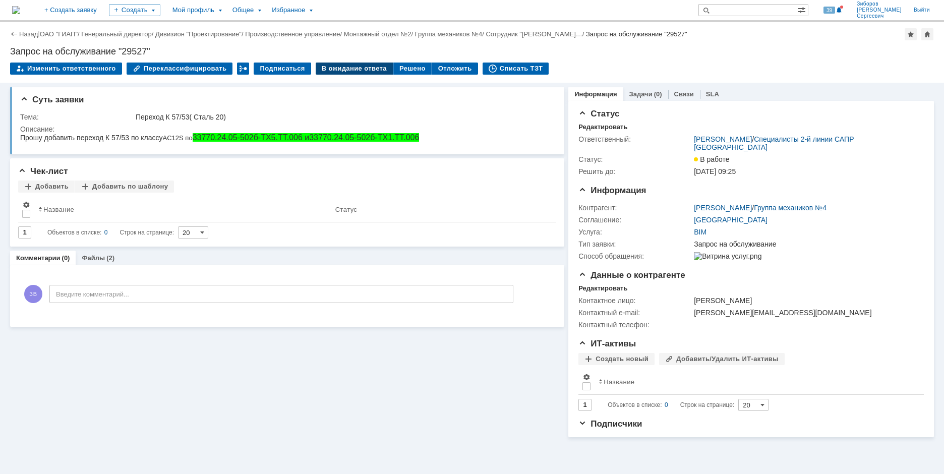
click at [333, 68] on div "В ожидание ответа" at bounding box center [354, 69] width 77 height 12
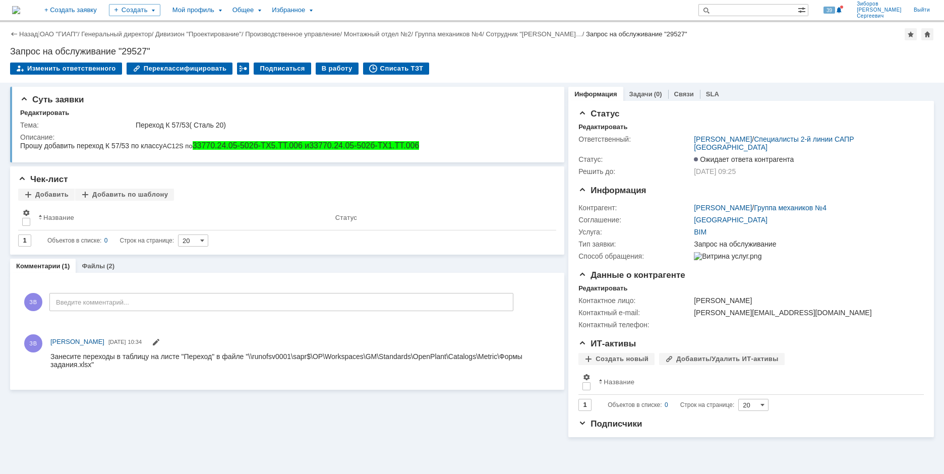
click at [20, 8] on img at bounding box center [16, 10] width 8 height 8
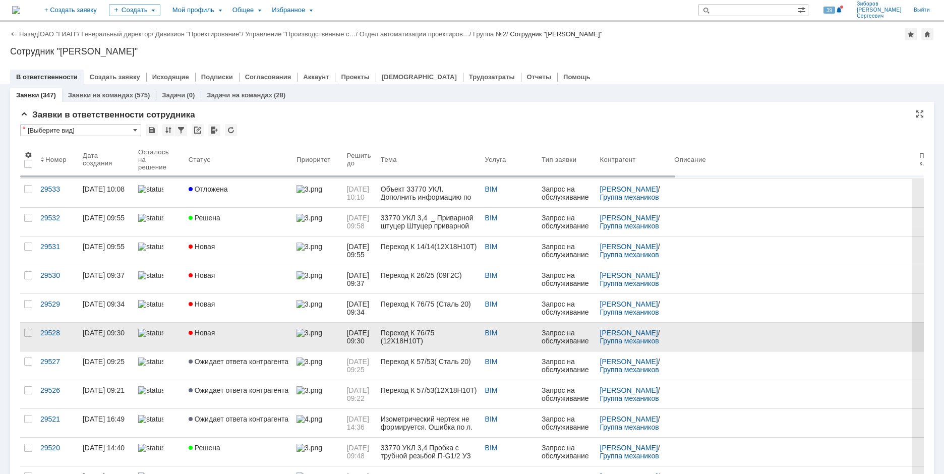
click at [208, 330] on span "Новая" at bounding box center [202, 333] width 27 height 8
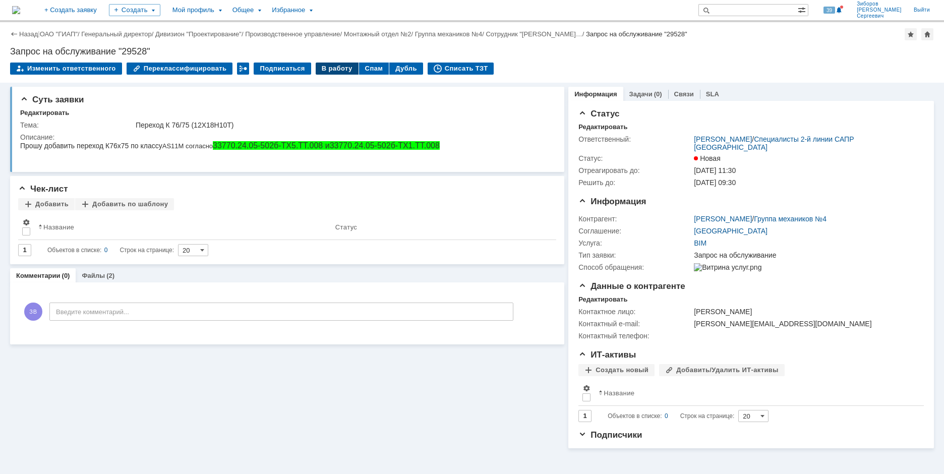
click at [328, 69] on div "В работу" at bounding box center [337, 69] width 43 height 12
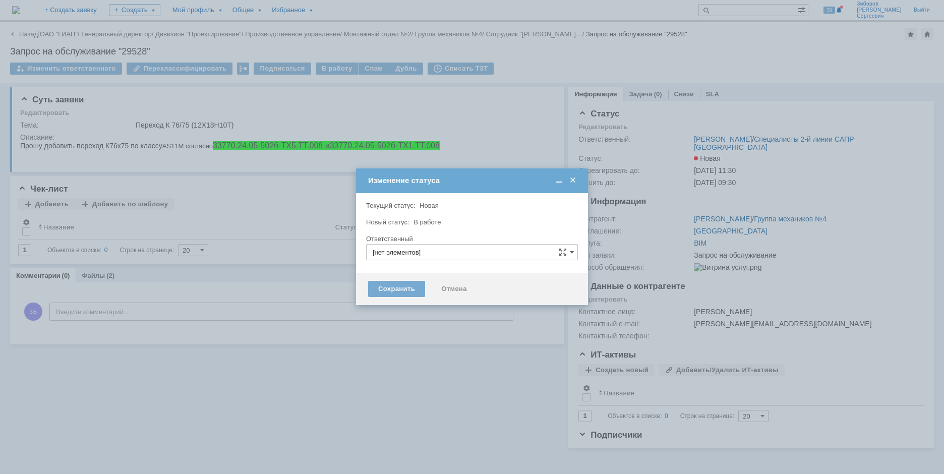
type input "[PERSON_NAME] [PERSON_NAME]"
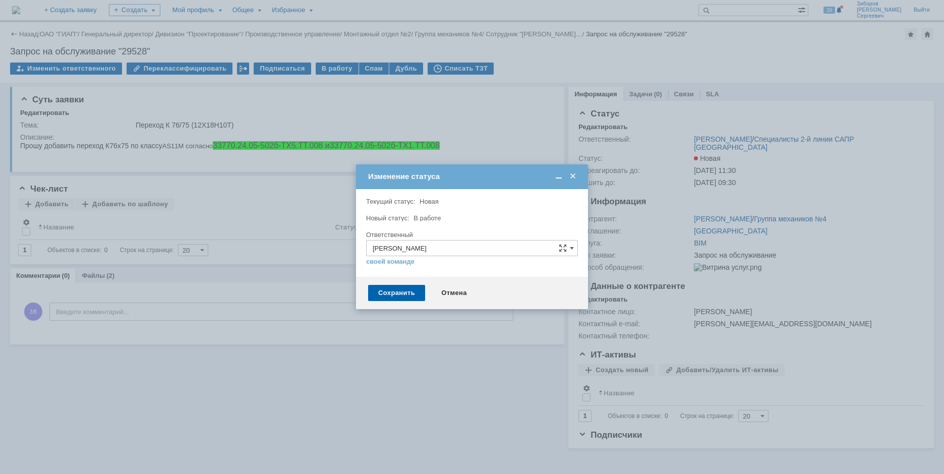
click at [391, 283] on div "Сохранить Отмена" at bounding box center [472, 293] width 232 height 32
click at [393, 292] on div "Сохранить" at bounding box center [396, 293] width 57 height 16
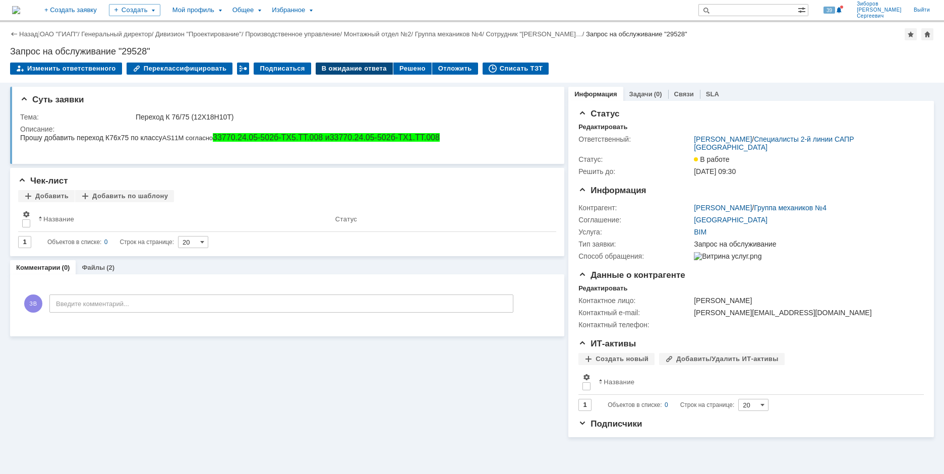
click at [351, 70] on div "В ожидание ответа" at bounding box center [354, 69] width 77 height 12
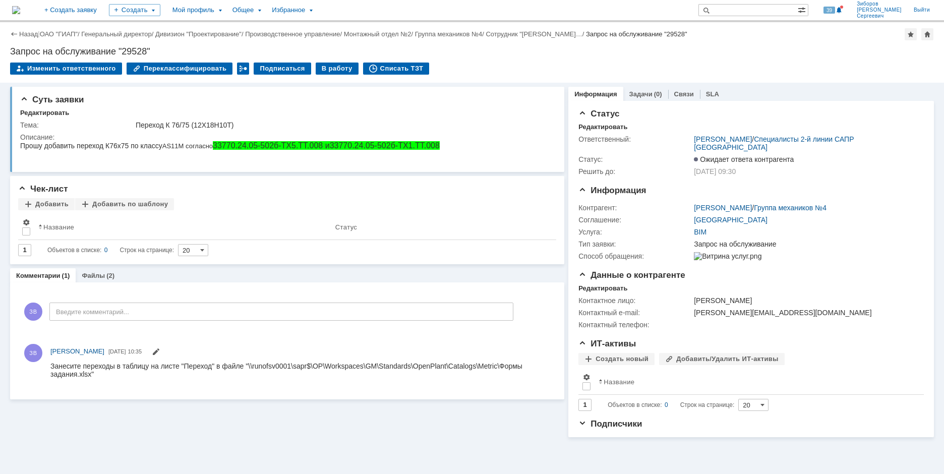
click at [20, 13] on img at bounding box center [16, 10] width 8 height 8
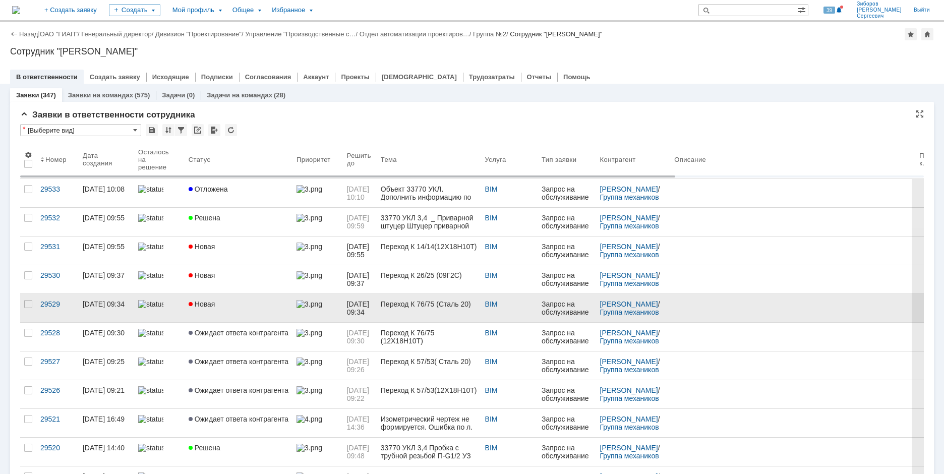
click at [217, 307] on div "Новая" at bounding box center [239, 304] width 100 height 8
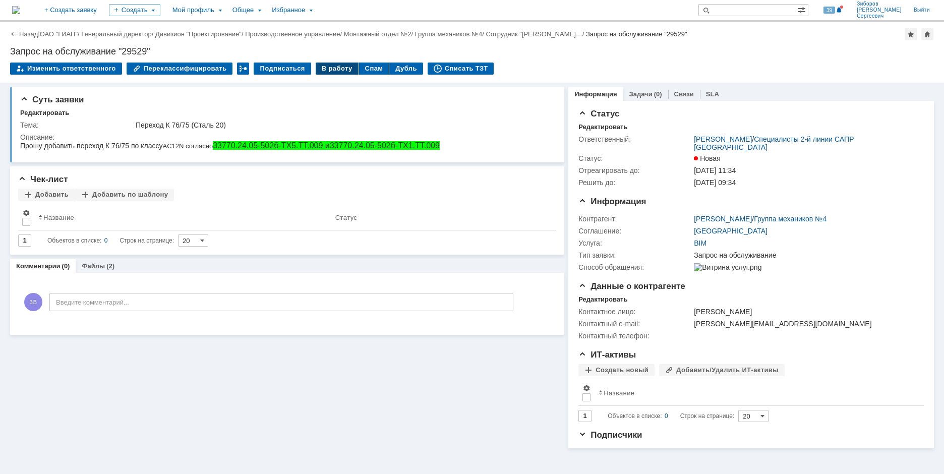
click at [327, 72] on div "В работу" at bounding box center [337, 69] width 43 height 12
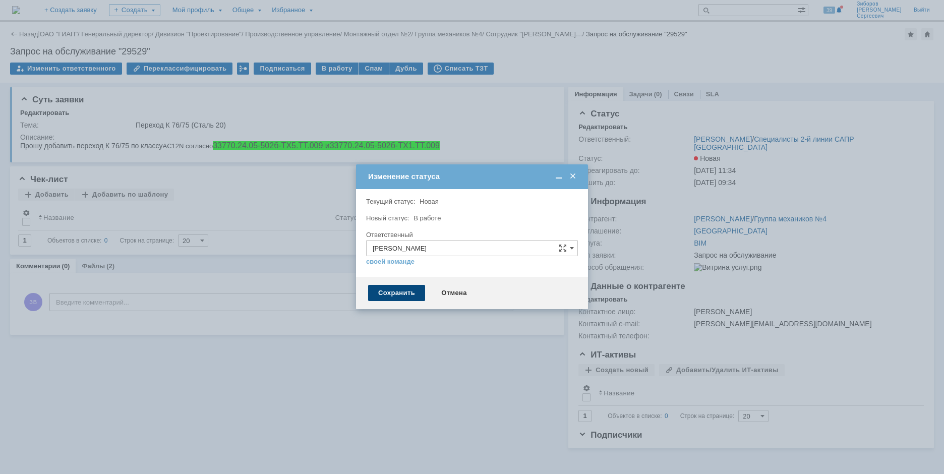
click at [386, 289] on div "Сохранить" at bounding box center [396, 293] width 57 height 16
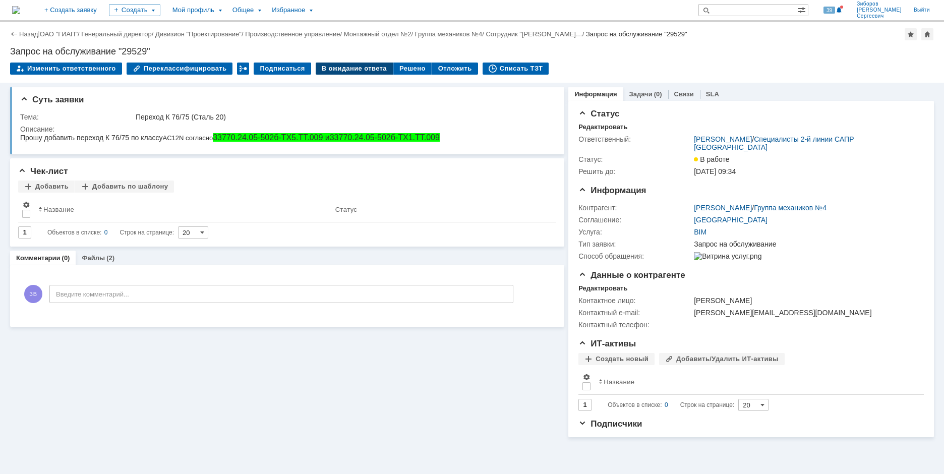
click at [347, 70] on div "В ожидание ответа" at bounding box center [354, 69] width 77 height 12
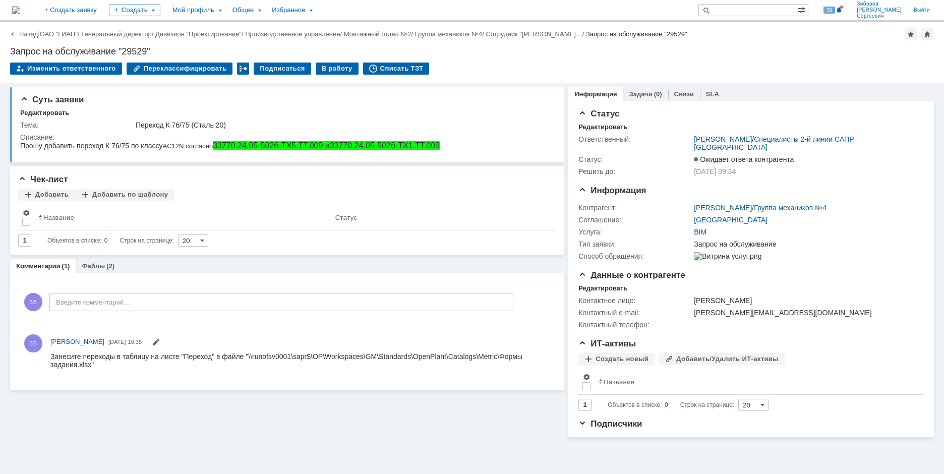
click at [20, 6] on img at bounding box center [16, 10] width 8 height 8
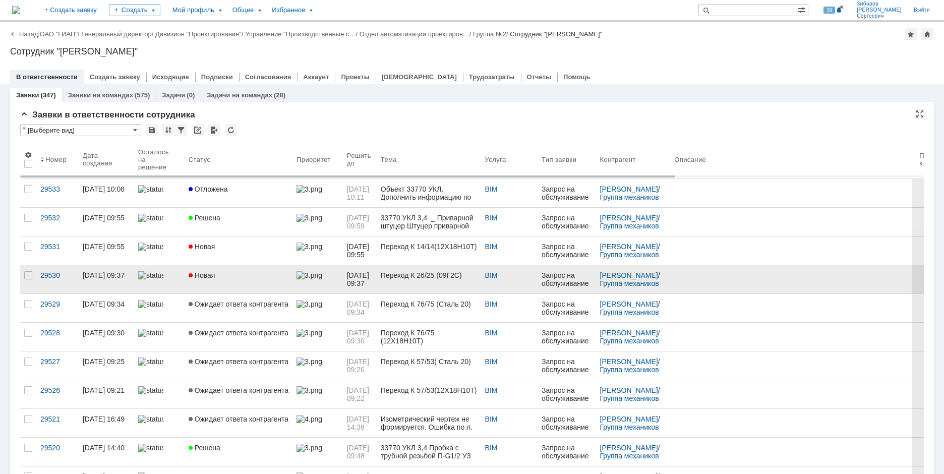
click at [210, 278] on span "Новая" at bounding box center [202, 275] width 27 height 8
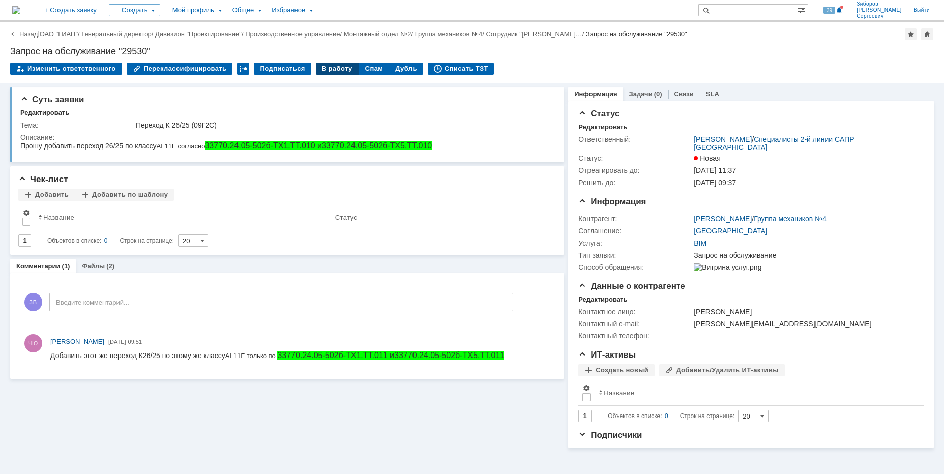
click at [334, 66] on div "В работу" at bounding box center [337, 69] width 43 height 12
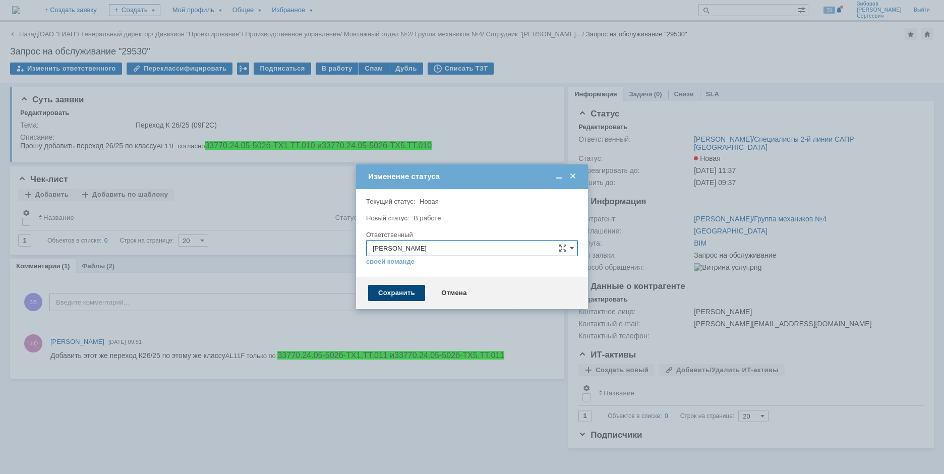
click at [403, 292] on div "Сохранить" at bounding box center [396, 293] width 57 height 16
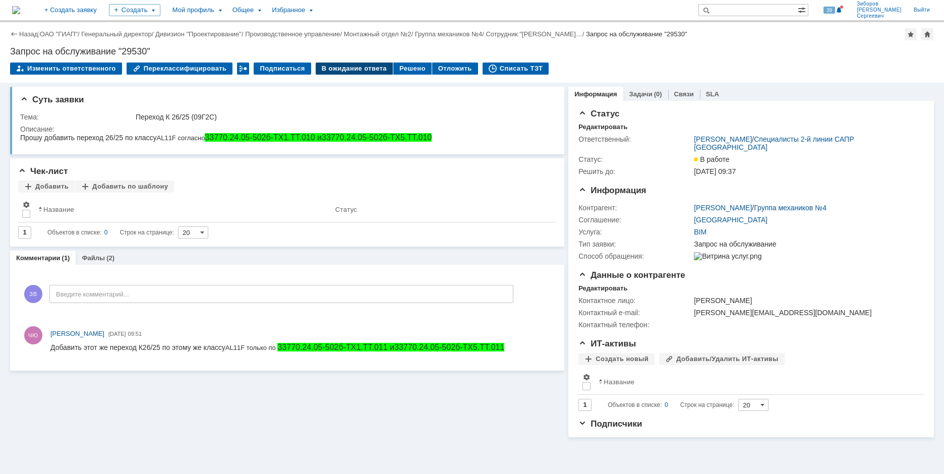
click at [343, 65] on div "В ожидание ответа" at bounding box center [354, 69] width 77 height 12
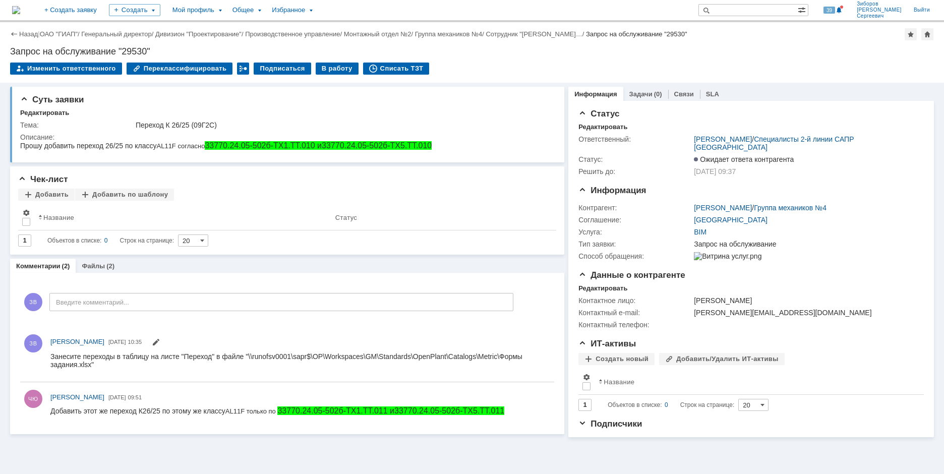
click at [20, 14] on img at bounding box center [16, 10] width 8 height 8
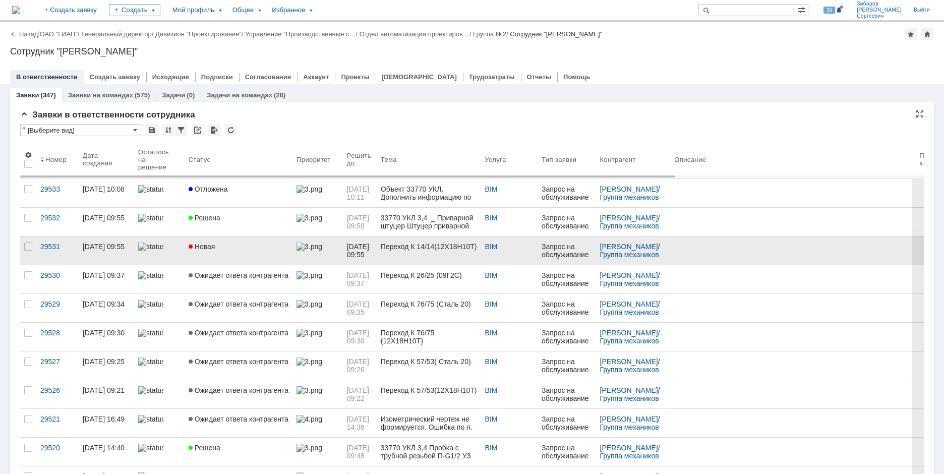
click at [226, 254] on link "Новая" at bounding box center [239, 251] width 108 height 28
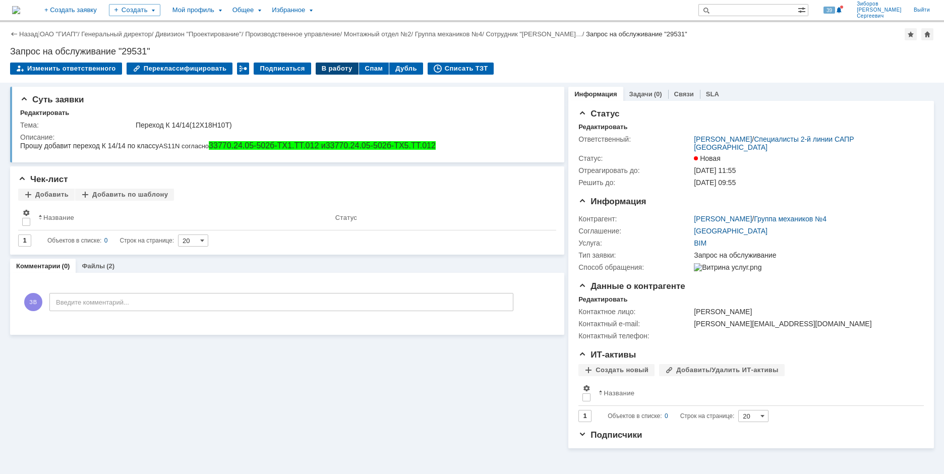
click at [328, 71] on div "В работу" at bounding box center [337, 69] width 43 height 12
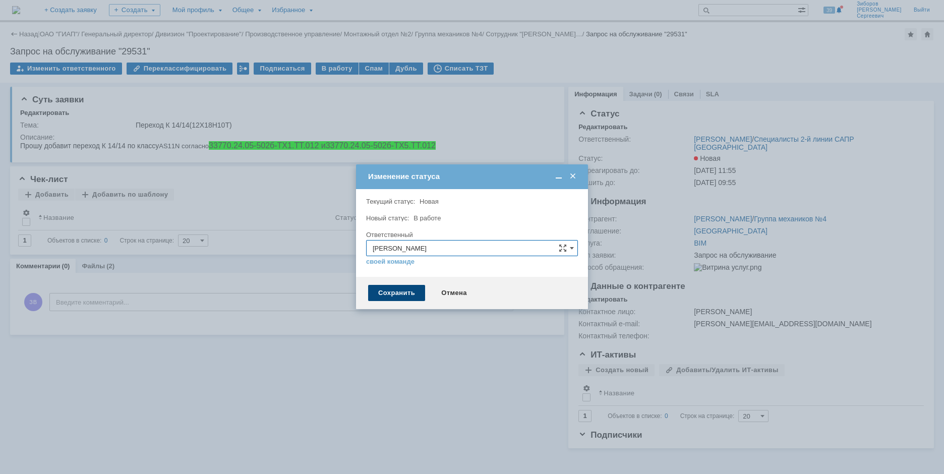
click at [398, 295] on div "Сохранить" at bounding box center [396, 293] width 57 height 16
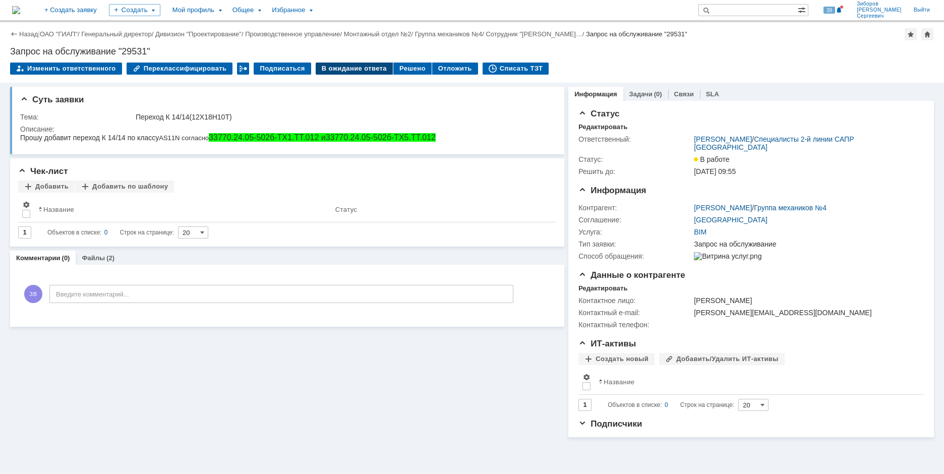
click at [345, 73] on div "В ожидание ответа" at bounding box center [354, 69] width 77 height 12
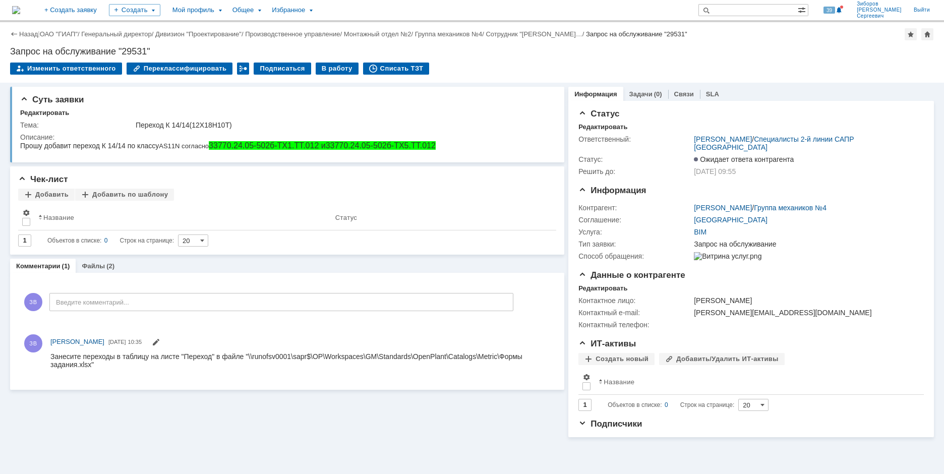
click at [20, 11] on img at bounding box center [16, 10] width 8 height 8
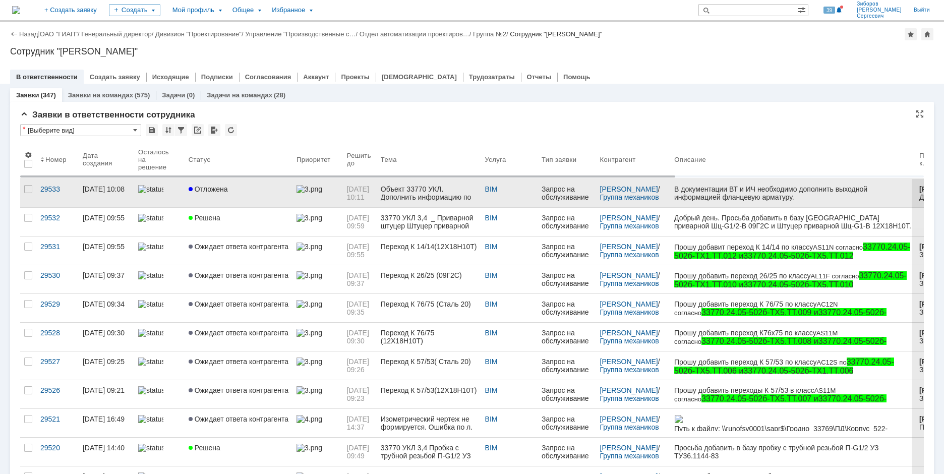
click at [221, 187] on span "Отложена" at bounding box center [208, 189] width 39 height 8
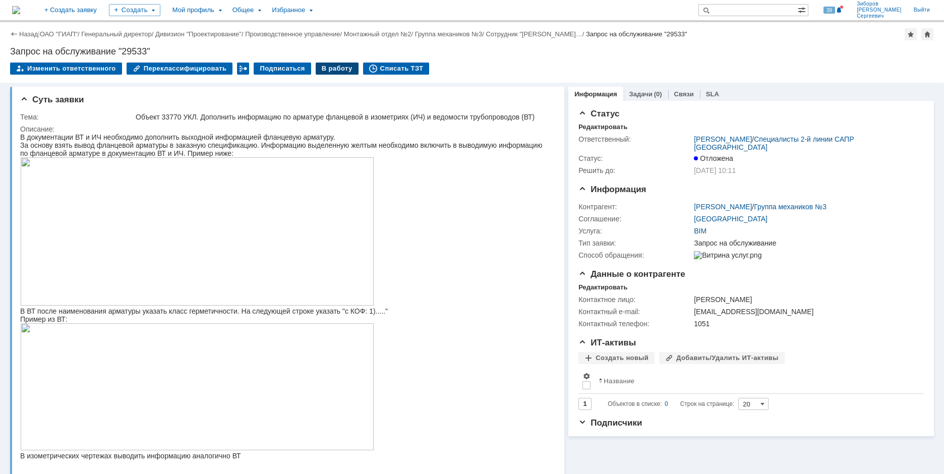
click at [330, 71] on div "В работу" at bounding box center [337, 69] width 43 height 12
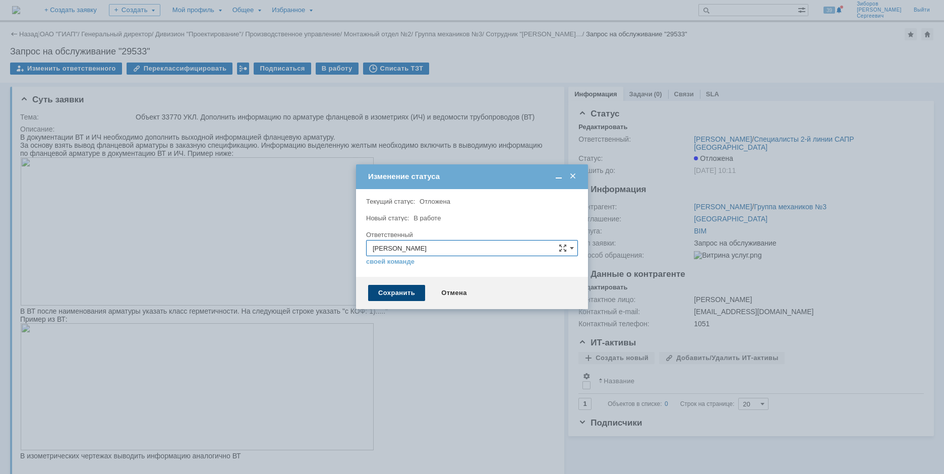
click at [387, 288] on div "Сохранить" at bounding box center [396, 293] width 57 height 16
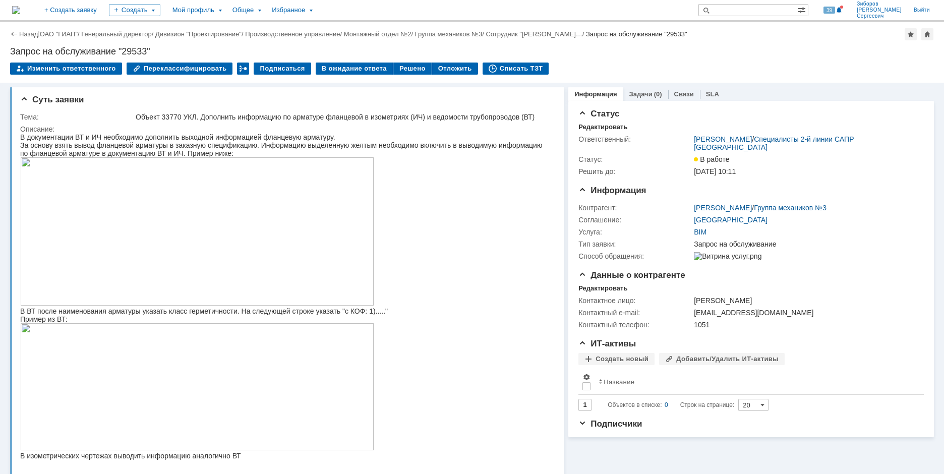
click at [20, 7] on img at bounding box center [16, 10] width 8 height 8
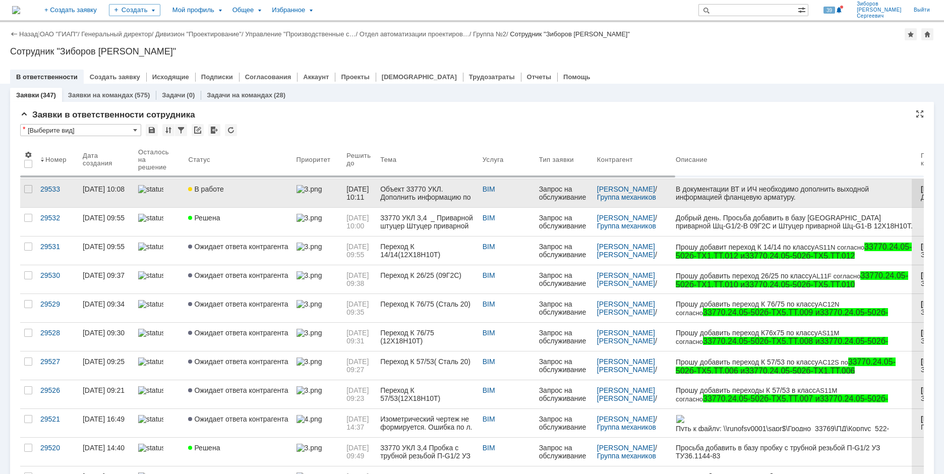
click at [226, 189] on div "В работе" at bounding box center [238, 189] width 100 height 8
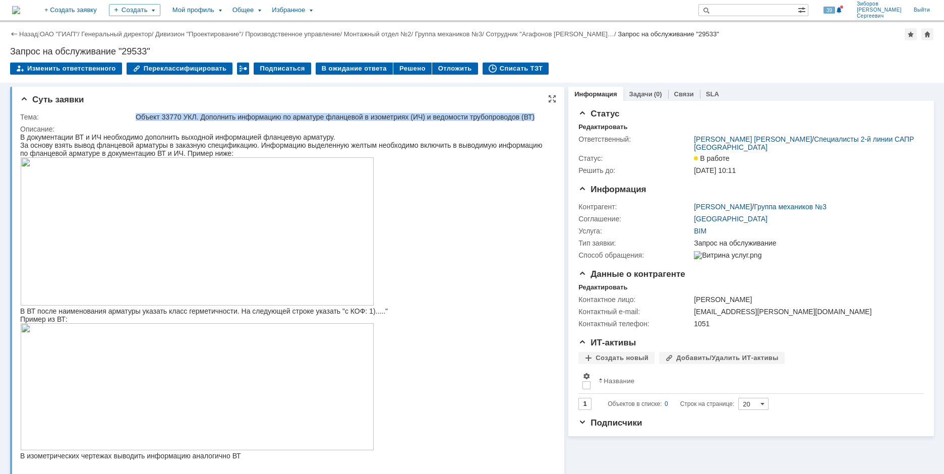
drag, startPoint x: 136, startPoint y: 115, endPoint x: 541, endPoint y: 119, distance: 404.6
click at [541, 119] on div "Объект 33770 УКЛ. Дополнить информацию по арматуре фланцевой в изометриях (ИЧ) …" at bounding box center [343, 117] width 414 height 8
copy div "Объект 33770 УКЛ. Дополнить информацию по арматуре фланцевой в изометриях (ИЧ) …"
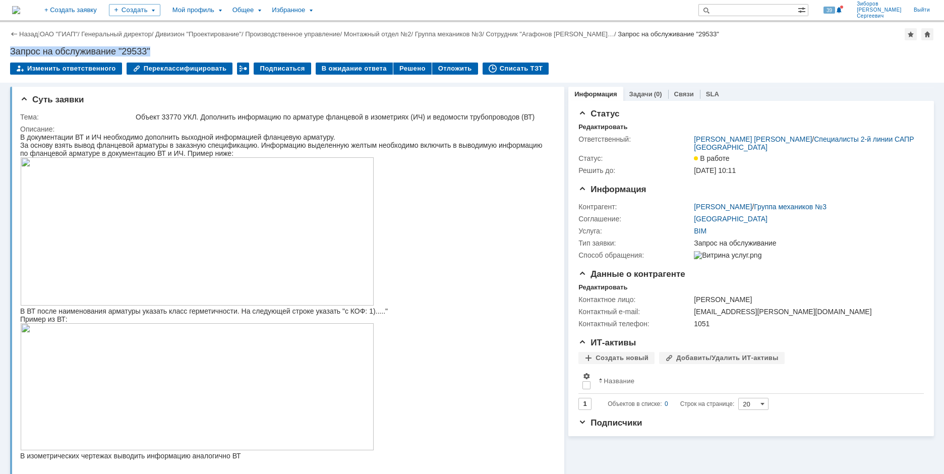
drag, startPoint x: 11, startPoint y: 53, endPoint x: 151, endPoint y: 44, distance: 141.0
click at [151, 44] on div "Назад | ОАО "ГИАП" / Генеральный директор / Дивизион "Проектирование" / Произво…" at bounding box center [472, 52] width 944 height 61
copy div "Запрос на обслуживание "29533""
drag, startPoint x: 24, startPoint y: 107, endPoint x: 24, endPoint y: 113, distance: 6.1
click at [24, 107] on div "Суть заявки Тема: Объект 33770 УКЛ. Дополнить информацию по арматуре фланцевой …" at bounding box center [287, 294] width 554 height 414
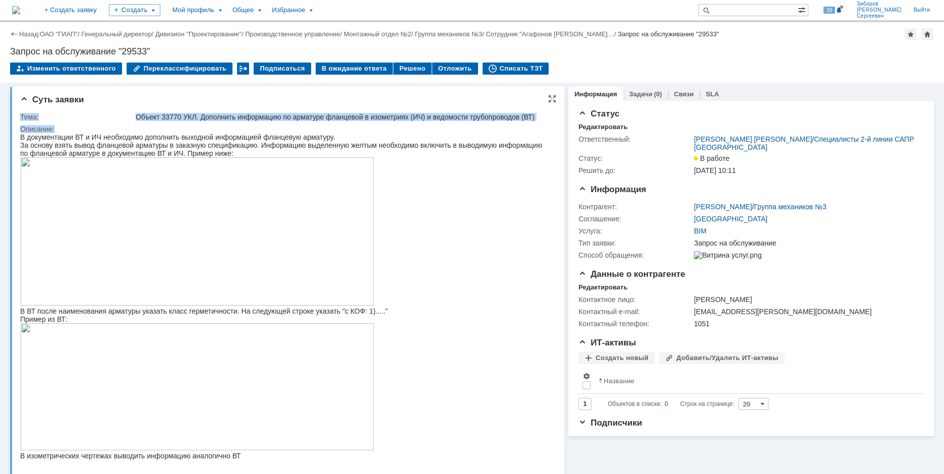
drag, startPoint x: 21, startPoint y: 116, endPoint x: 64, endPoint y: 128, distance: 44.6
click at [64, 128] on tbody "Тема: Объект 33770 УКЛ. Дополнить информацию по арматуре фланцевой в изометриях…" at bounding box center [285, 302] width 531 height 382
copy tbody "Тема: Объект 33770 УКЛ. Дополнить информацию по арматуре фланцевой в изометриях…"
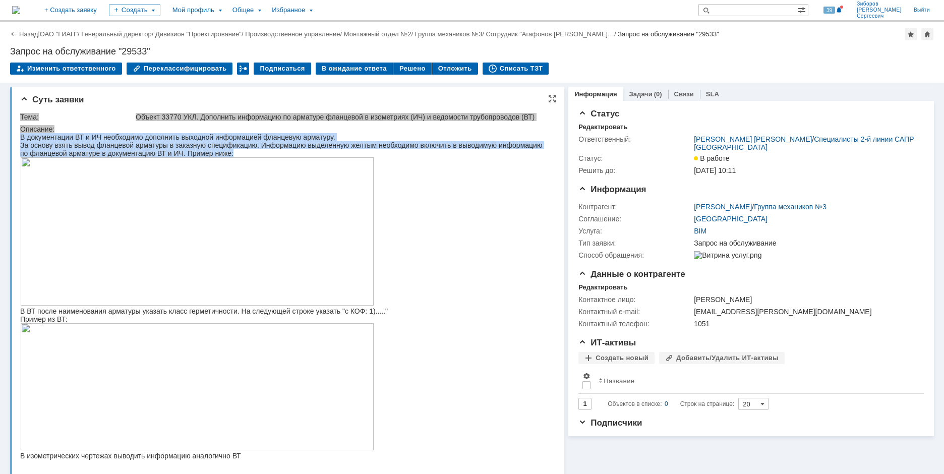
drag, startPoint x: 21, startPoint y: 138, endPoint x: 292, endPoint y: 155, distance: 270.9
click at [292, 155] on body "В документации ВТ и ИЧ необходимо дополнить выходной информацией фланцевую арма…" at bounding box center [283, 304] width 526 height 343
copy body "В документации ВТ и ИЧ необходимо дополнить выходной информацией фланцевую арма…"
click at [292, 247] on img at bounding box center [197, 231] width 354 height 148
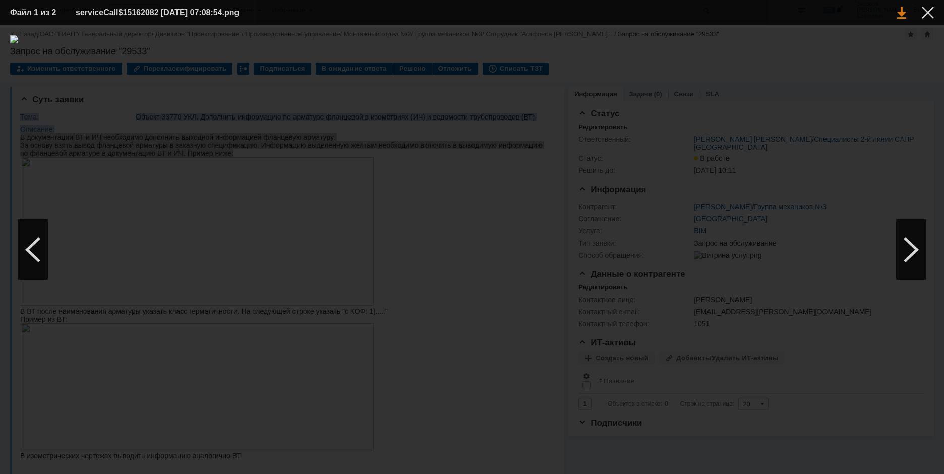
click at [901, 12] on link at bounding box center [901, 13] width 9 height 12
click at [927, 13] on div at bounding box center [928, 13] width 12 height 12
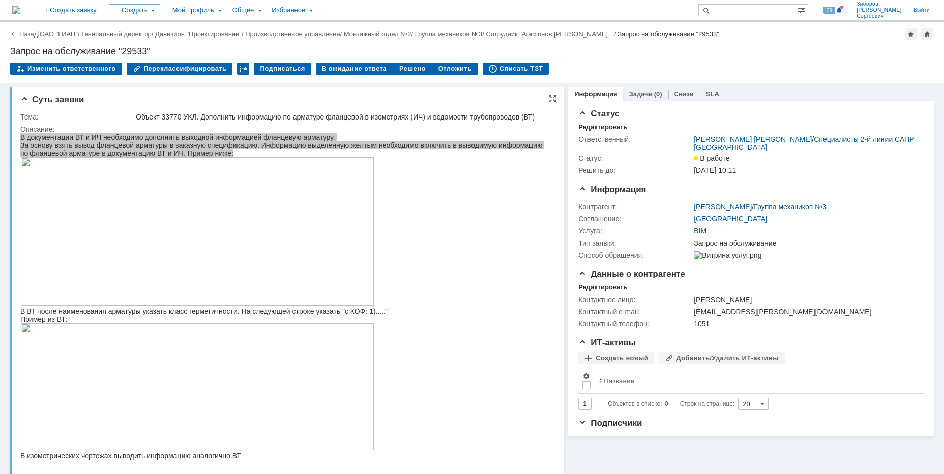
scroll to position [50, 0]
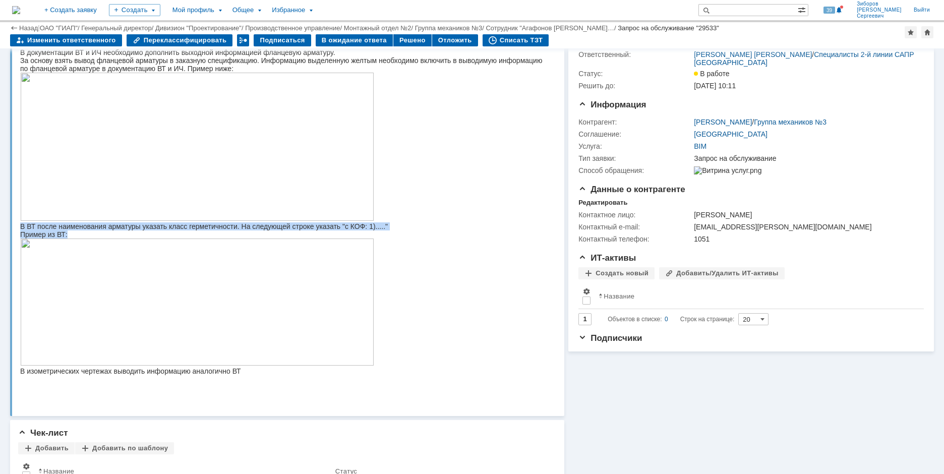
drag, startPoint x: 21, startPoint y: 230, endPoint x: 70, endPoint y: 243, distance: 50.7
click at [70, 243] on body "В документации ВТ и ИЧ необходимо дополнить выходной информацией фланцевую арма…" at bounding box center [283, 219] width 526 height 343
copy body "В ВТ после наименования арматуры указать класс герметичности. На следующей стро…"
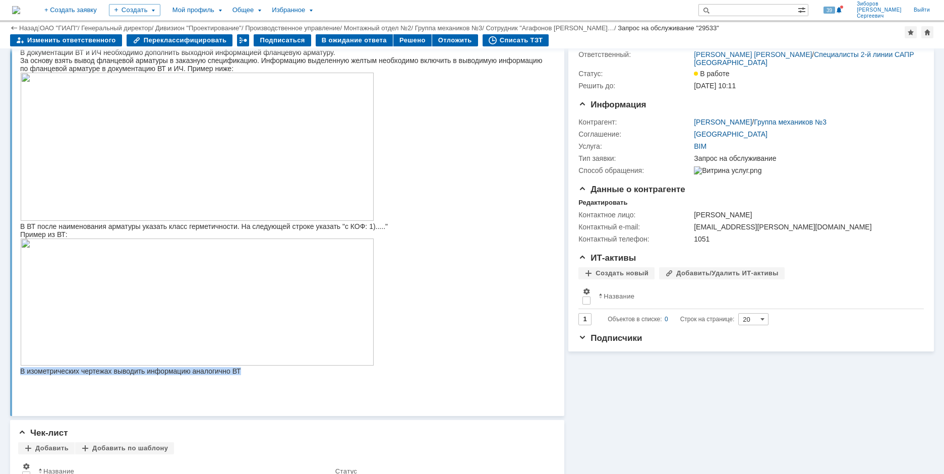
drag, startPoint x: 20, startPoint y: 380, endPoint x: 257, endPoint y: 378, distance: 236.6
click at [257, 375] on div "В изометрических чертежах выводить информацию аналогично ВТ" at bounding box center [283, 371] width 526 height 8
copy div "В изометрических чертежах выводить информацию аналогично ВТ"
click at [181, 277] on img at bounding box center [197, 302] width 354 height 127
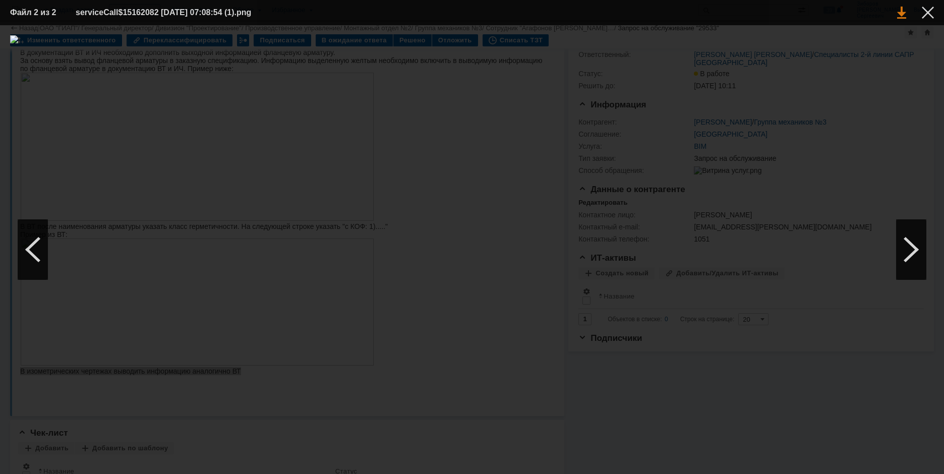
click at [902, 13] on link at bounding box center [901, 13] width 9 height 12
click at [929, 13] on div at bounding box center [928, 13] width 12 height 12
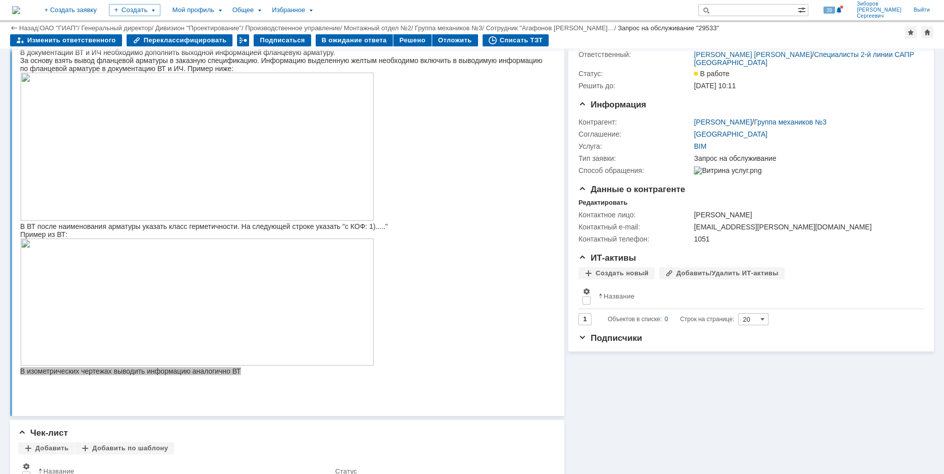
click at [20, 9] on img at bounding box center [16, 10] width 8 height 8
